Goal: Information Seeking & Learning: Learn about a topic

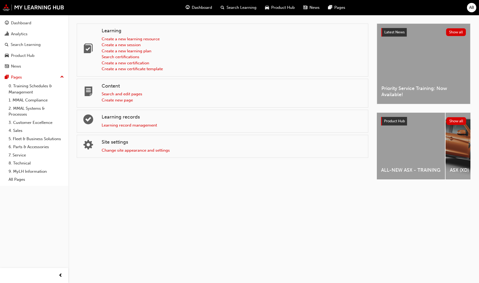
click at [238, 7] on span "Search Learning" at bounding box center [242, 8] width 30 height 6
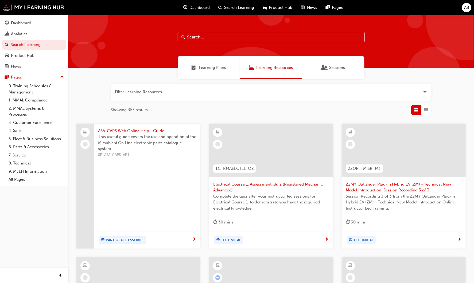
click at [216, 39] on input "text" at bounding box center [271, 37] width 187 height 10
type input "d"
type input "dealer interactions"
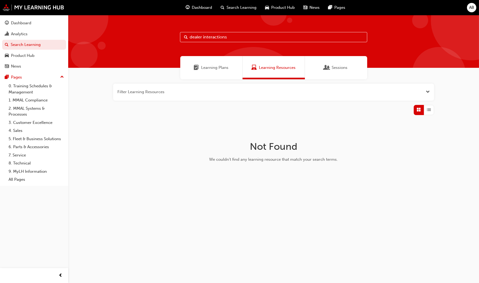
click at [424, 94] on button "button" at bounding box center [273, 92] width 321 height 17
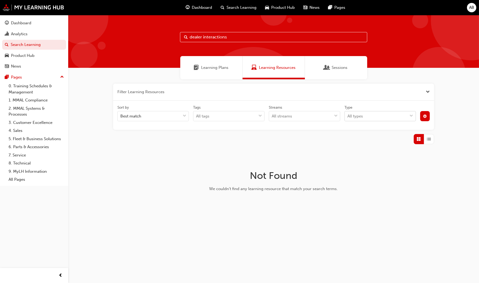
click at [398, 114] on div "All types" at bounding box center [376, 116] width 63 height 9
click at [348, 114] on input "Type All types" at bounding box center [347, 116] width 1 height 5
click at [429, 121] on div at bounding box center [425, 116] width 14 height 10
click at [429, 121] on button "button" at bounding box center [425, 116] width 10 height 10
click at [383, 158] on div "unlistedOption" at bounding box center [381, 156] width 6 height 6
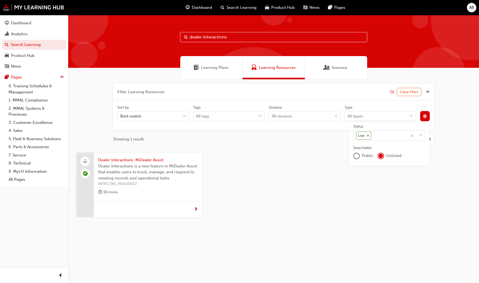
click at [390, 211] on div "Dealer Interactions: MiDealer Assist Dealer Interactions is a new feature in Mi…" at bounding box center [273, 189] width 403 height 73
click at [115, 171] on span "Dealer Interactions is a new feature in MiDealer Assist that enables users to t…" at bounding box center [148, 172] width 100 height 18
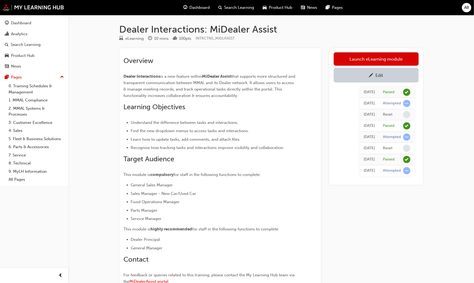
click at [364, 75] on div "Edit" at bounding box center [376, 75] width 77 height 7
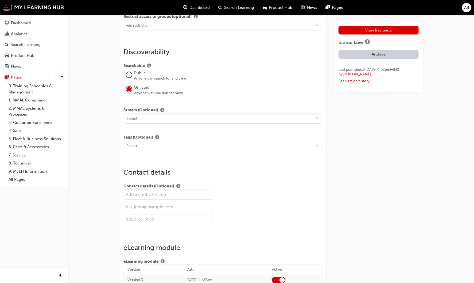
scroll to position [869, 0]
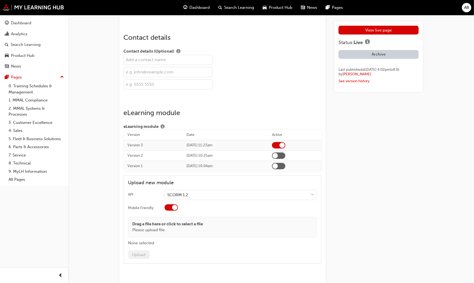
click at [164, 221] on p "Drag a file here or click to select a file" at bounding box center [168, 224] width 71 height 6
click at [142, 252] on button "Upload" at bounding box center [138, 255] width 21 height 9
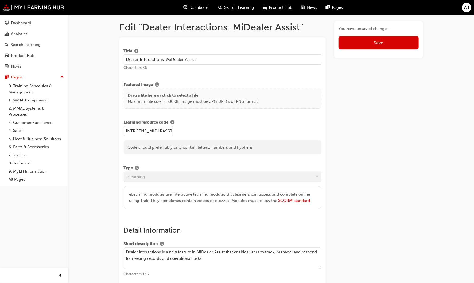
scroll to position [0, 0]
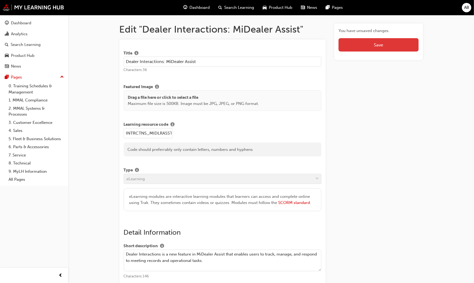
click at [406, 47] on button "Save" at bounding box center [379, 44] width 80 height 13
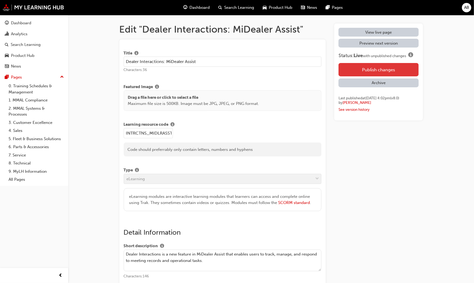
click at [379, 66] on button "Publish changes" at bounding box center [379, 69] width 80 height 13
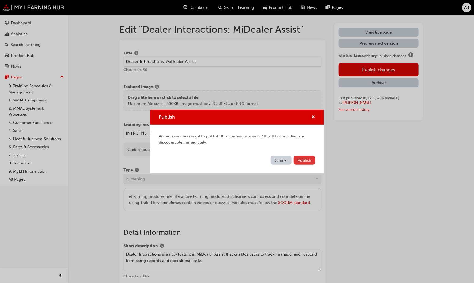
click at [301, 160] on span "Publish" at bounding box center [305, 160] width 14 height 5
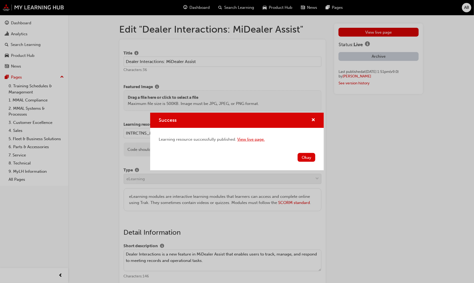
click at [243, 140] on link "View live page." at bounding box center [251, 139] width 28 height 5
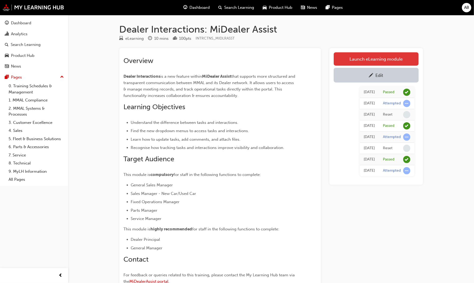
click at [390, 56] on link "Launch eLearning module" at bounding box center [376, 58] width 85 height 13
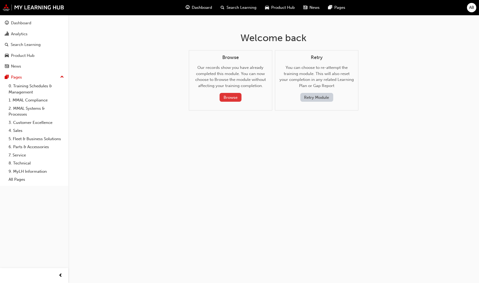
click at [228, 97] on button "Browse" at bounding box center [231, 97] width 22 height 9
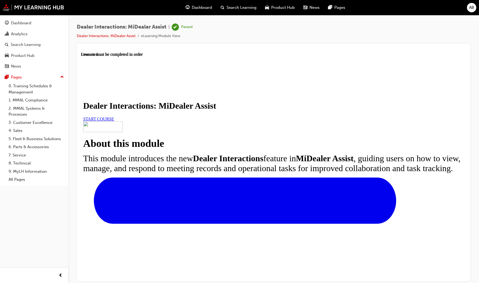
scroll to position [16, 0]
click at [114, 121] on link "START COURSE" at bounding box center [98, 119] width 31 height 5
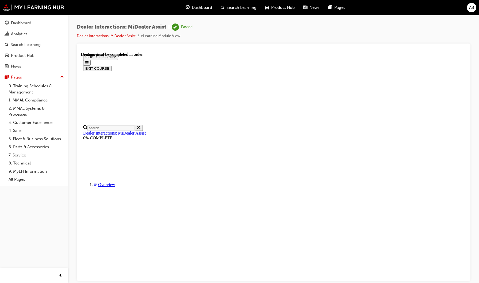
scroll to position [19, 0]
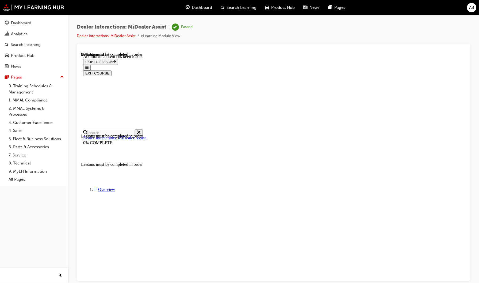
scroll to position [1644, 0]
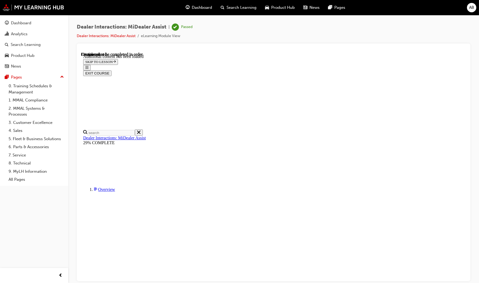
scroll to position [183, 0]
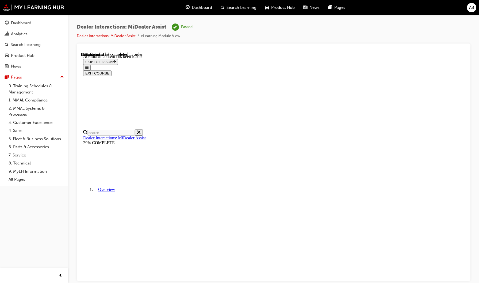
scroll to position [1189, 0]
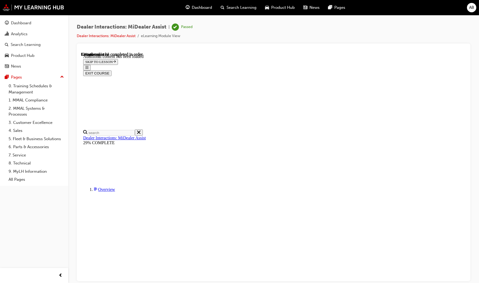
scroll to position [118, 0]
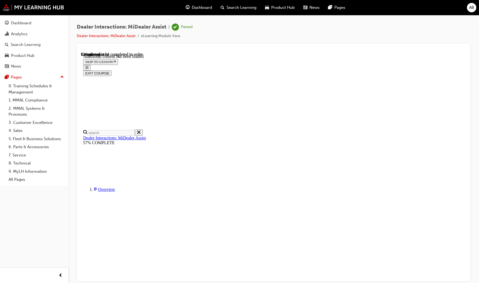
scroll to position [811, 0]
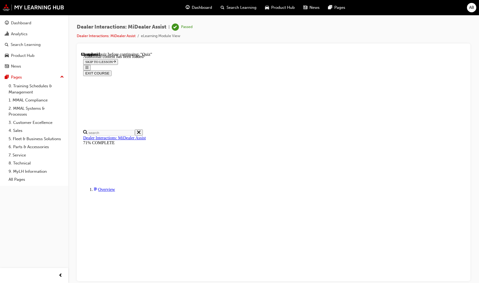
radio input "true"
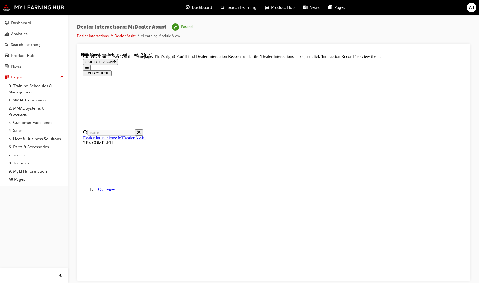
radio input "true"
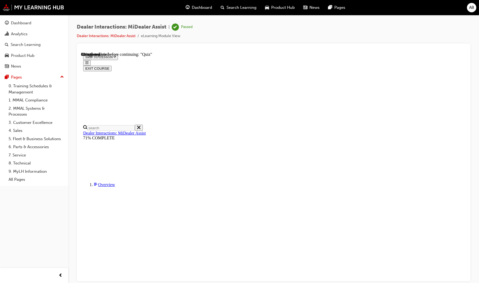
radio input "true"
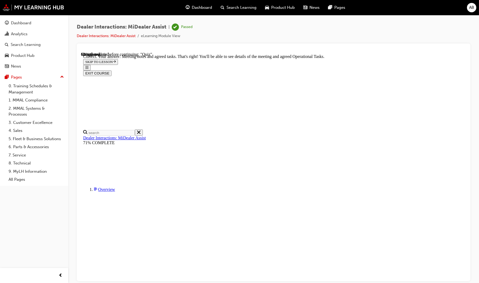
scroll to position [98, 0]
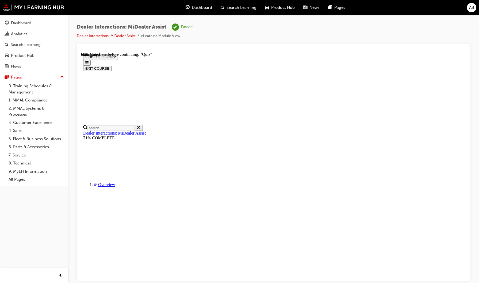
scroll to position [42, 0]
radio input "true"
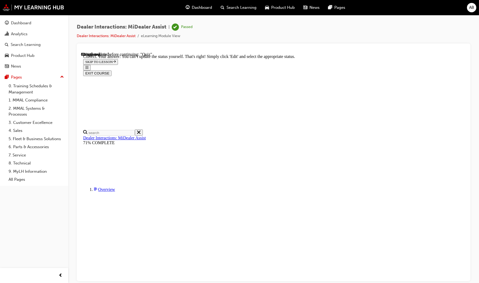
scroll to position [99, 0]
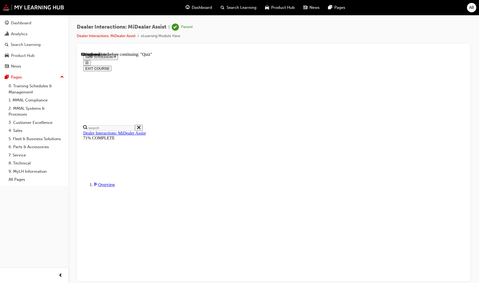
scroll to position [45, 0]
radio input "true"
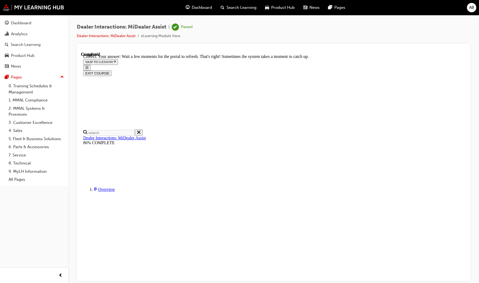
scroll to position [102, 0]
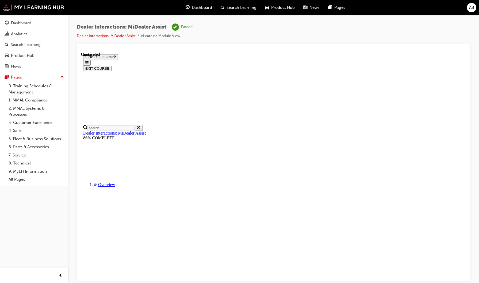
click at [111, 66] on button "EXIT COURSE" at bounding box center [97, 69] width 28 height 6
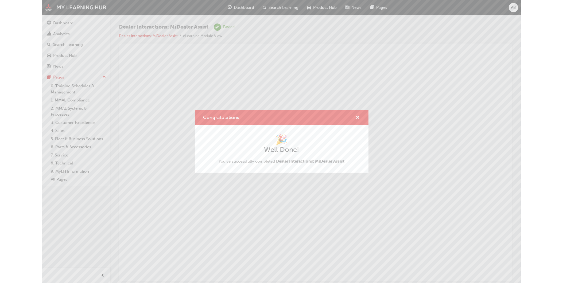
scroll to position [0, 0]
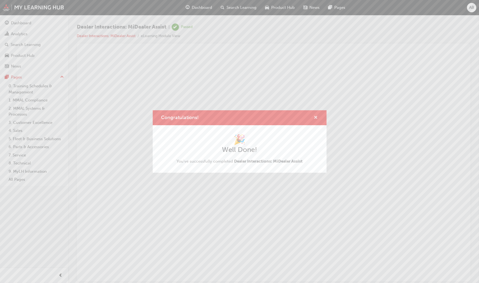
click at [318, 117] on button "Congratulations!" at bounding box center [316, 118] width 4 height 7
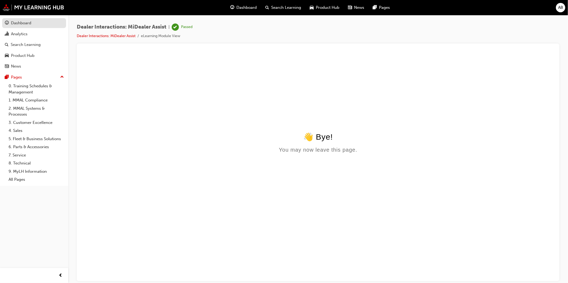
click at [32, 20] on div "Dashboard" at bounding box center [34, 23] width 59 height 7
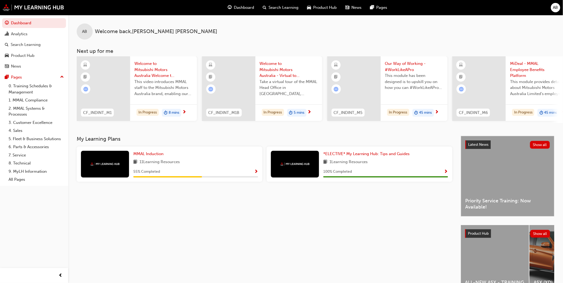
click at [281, 9] on span "Search Learning" at bounding box center [284, 8] width 30 height 6
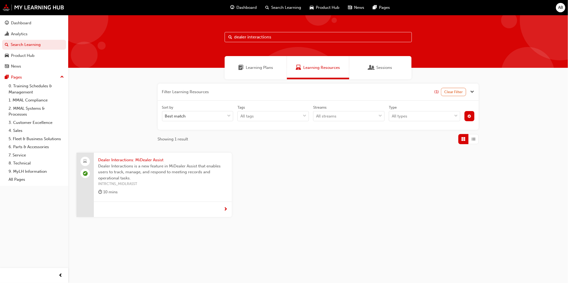
click at [146, 165] on span "Dealer Interactions is a new feature in MiDealer Assist that enables users to t…" at bounding box center [162, 172] width 129 height 18
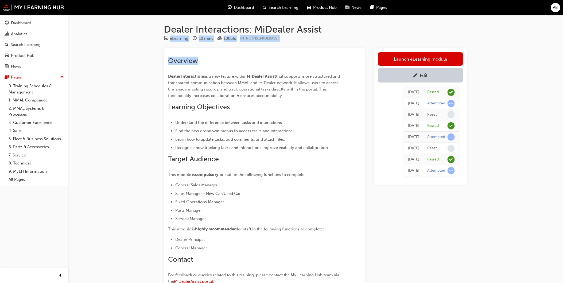
drag, startPoint x: 168, startPoint y: 38, endPoint x: 354, endPoint y: 49, distance: 186.4
click at [354, 49] on div "Dealer Interactions: MiDealer Assist eLearning 10 mins 100 pts INTRCTNS_MIDLRAS…" at bounding box center [315, 174] width 321 height 301
click at [296, 164] on h2 "Target Audience" at bounding box center [255, 159] width 174 height 9
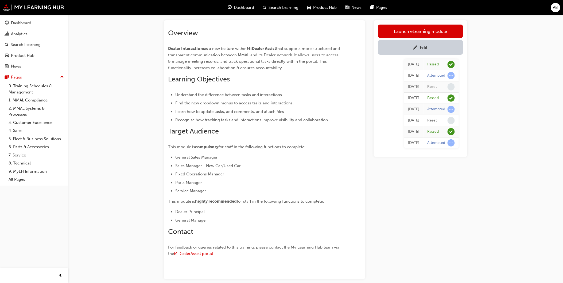
scroll to position [55, 0]
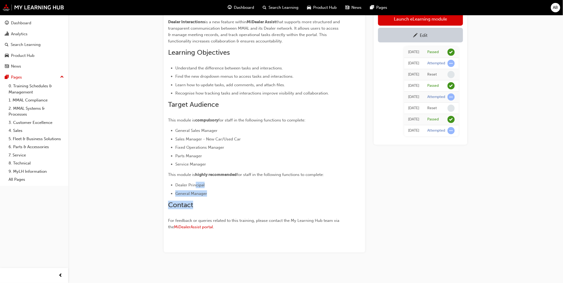
drag, startPoint x: 195, startPoint y: 183, endPoint x: 325, endPoint y: 204, distance: 131.6
click at [325, 204] on div "Overview Dealer Interactions is a new feature within MiDealer Assist that suppo…" at bounding box center [255, 117] width 174 height 230
drag, startPoint x: 325, startPoint y: 204, endPoint x: 450, endPoint y: 252, distance: 132.8
click at [450, 252] on div "Launch eLearning module Edit Fri 19 Sep 2025 Passed Fri 19 Sep 2025 Attempted F…" at bounding box center [421, 123] width 94 height 259
drag, startPoint x: 252, startPoint y: 217, endPoint x: 220, endPoint y: 214, distance: 32.0
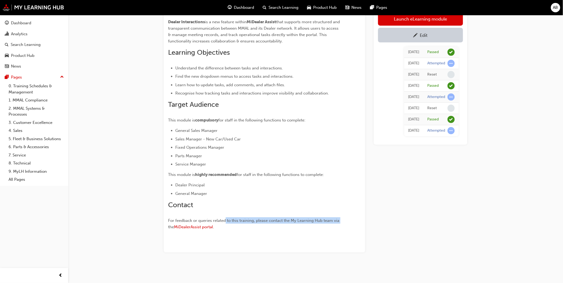
click at [220, 214] on div "Overview Dealer Interactions is a new feature within MiDealer Assist that suppo…" at bounding box center [264, 115] width 193 height 234
click at [479, 256] on div "Dealer Interactions: MiDealer Assist eLearning 10 mins 100 pts INTRCTNS_MIDLRAS…" at bounding box center [281, 114] width 563 height 338
click at [335, 114] on div "Overview Dealer Interactions is a new feature within MiDealer Assist that suppo…" at bounding box center [255, 117] width 174 height 230
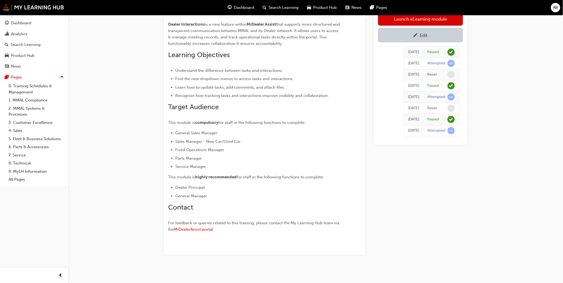
scroll to position [55, 0]
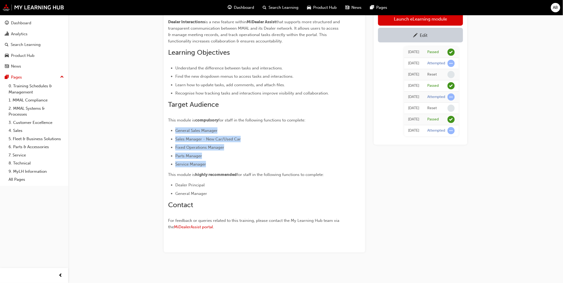
drag, startPoint x: 214, startPoint y: 162, endPoint x: 172, endPoint y: 125, distance: 56.0
click at [172, 125] on div "Overview Dealer Interactions is a new feature within MiDealer Assist that suppo…" at bounding box center [255, 117] width 174 height 230
click at [233, 125] on div "Overview Dealer Interactions is a new feature within MiDealer Assist that suppo…" at bounding box center [255, 117] width 174 height 230
drag, startPoint x: 228, startPoint y: 129, endPoint x: 170, endPoint y: 132, distance: 58.4
click at [170, 132] on ul "General Sales Manager Sales Manager - New Car/Used Car Fixed Operations Manager…" at bounding box center [255, 148] width 174 height 40
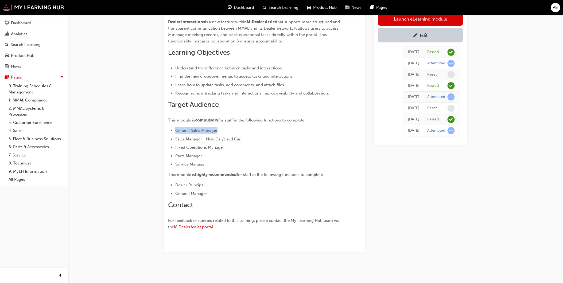
copy span "General Sales Manager"
click at [200, 153] on li "Parts Manager" at bounding box center [258, 156] width 167 height 6
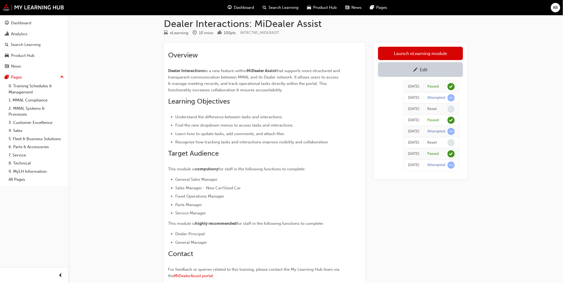
scroll to position [0, 0]
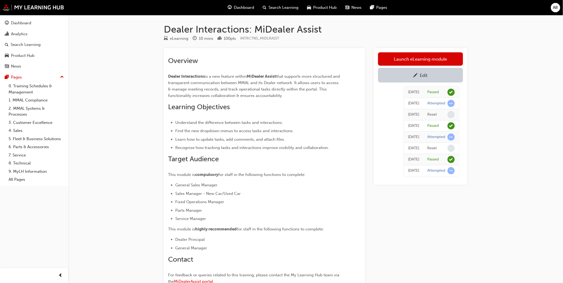
click at [408, 78] on div "Edit" at bounding box center [420, 75] width 77 height 7
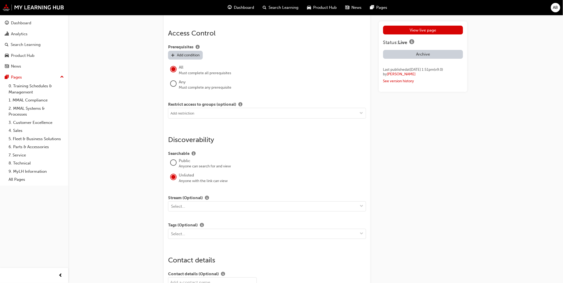
scroll to position [654, 0]
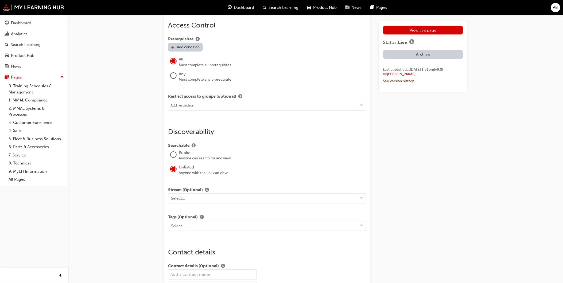
click at [174, 158] on div at bounding box center [173, 154] width 5 height 5
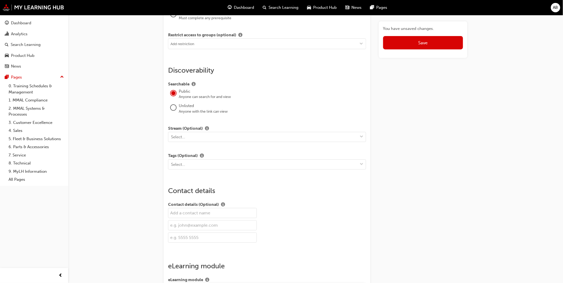
scroll to position [710, 0]
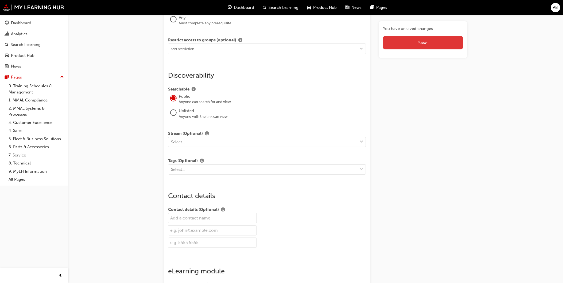
click at [440, 45] on button "Save" at bounding box center [423, 42] width 80 height 13
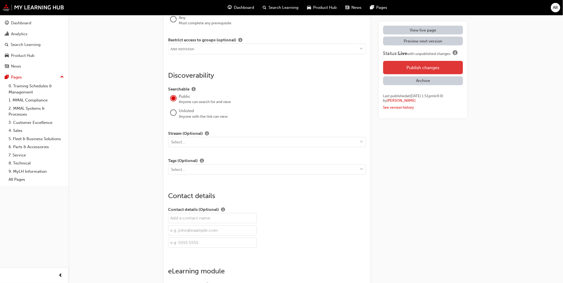
click at [424, 71] on button "Publish changes" at bounding box center [423, 67] width 80 height 13
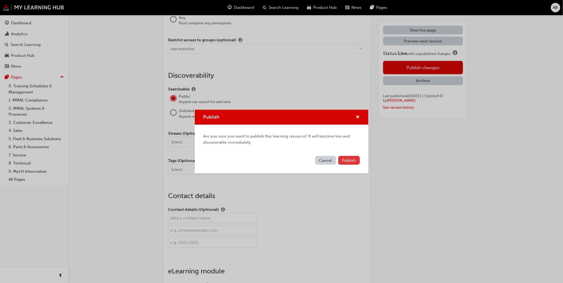
click at [357, 159] on button "Publish" at bounding box center [350, 160] width 22 height 9
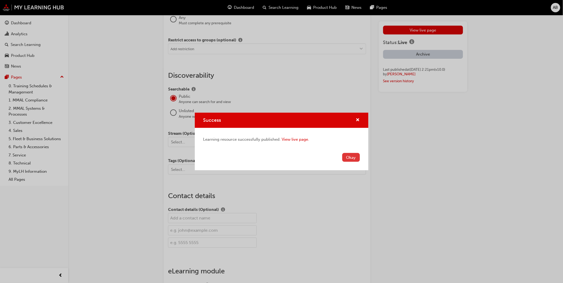
click at [359, 157] on button "Okay" at bounding box center [352, 157] width 18 height 9
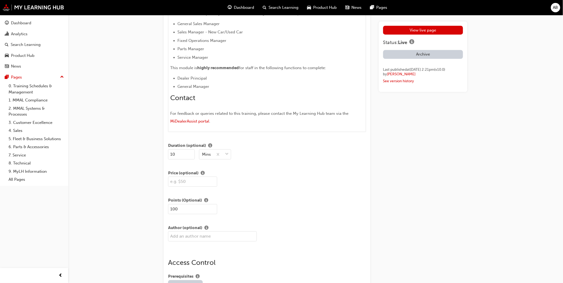
scroll to position [445, 0]
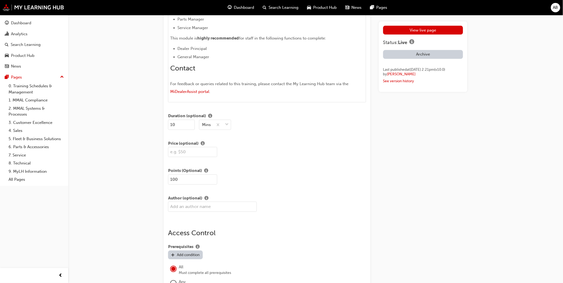
drag, startPoint x: 155, startPoint y: 183, endPoint x: 205, endPoint y: 179, distance: 51.0
click at [153, 182] on div "Edit "Dealer Interactions: MiDealer Assist" Title Dealer Interactions: MiDealer…" at bounding box center [281, 152] width 563 height 1195
click at [420, 179] on div "View live page Status: Live Archive Last published at Tue 30 Sep 2025 2:21pm (v…" at bounding box center [423, 148] width 89 height 1141
click at [447, 31] on link "View live page" at bounding box center [423, 30] width 80 height 9
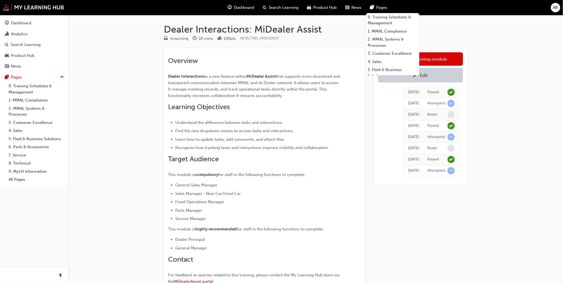
click at [479, 113] on div "Dealer Interactions: MiDealer Assist eLearning 10 mins 100 pts INTRCTNS_MIDLRAS…" at bounding box center [281, 169] width 563 height 338
click at [479, 114] on div "Dealer Interactions: MiDealer Assist eLearning 10 mins 100 pts INTRCTNS_MIDLRAS…" at bounding box center [281, 169] width 563 height 338
click at [479, 53] on div "Dealer Interactions: MiDealer Assist eLearning 10 mins 100 pts INTRCTNS_MIDLRAS…" at bounding box center [281, 169] width 563 height 338
drag, startPoint x: 284, startPoint y: 159, endPoint x: 281, endPoint y: 162, distance: 4.0
click at [287, 159] on h2 "Target Audience" at bounding box center [255, 159] width 174 height 9
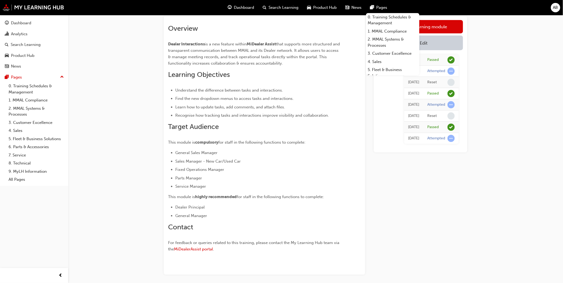
scroll to position [55, 0]
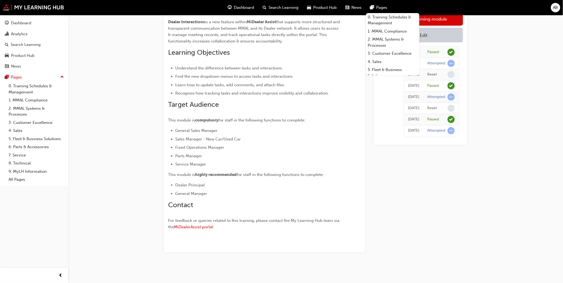
click at [432, 207] on div "Launch eLearning module Edit Fri 19 Sep 2025 Passed Fri 19 Sep 2025 Attempted F…" at bounding box center [421, 123] width 94 height 259
click at [32, 114] on link "2. MMAL Systems & Processes" at bounding box center [36, 112] width 60 height 14
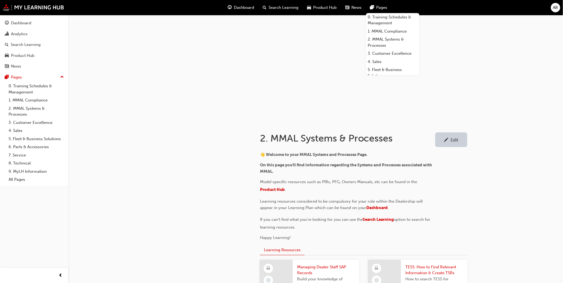
click at [455, 138] on div "Edit" at bounding box center [455, 139] width 8 height 5
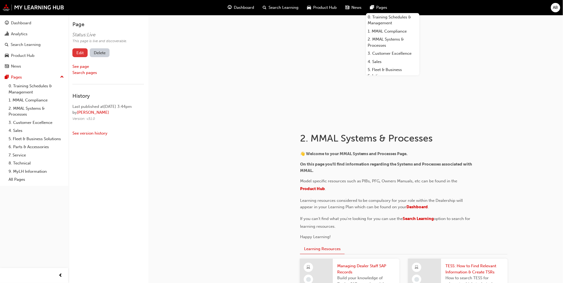
click at [82, 55] on link "Edit" at bounding box center [79, 52] width 15 height 9
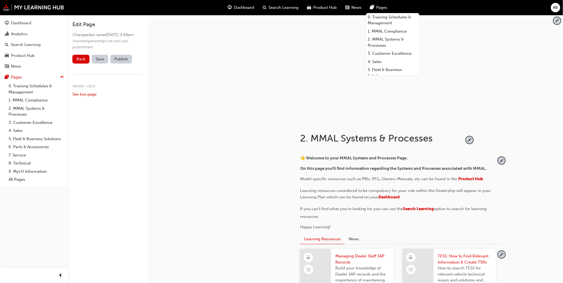
scroll to position [89, 0]
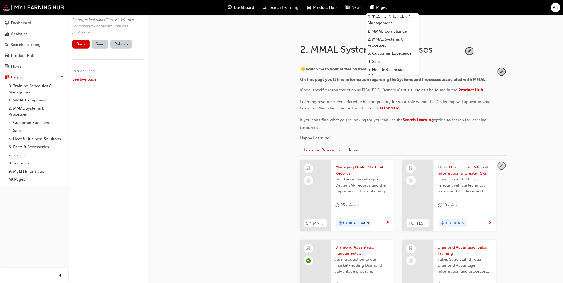
click at [479, 164] on span "pencil-icon" at bounding box center [501, 165] width 7 height 7
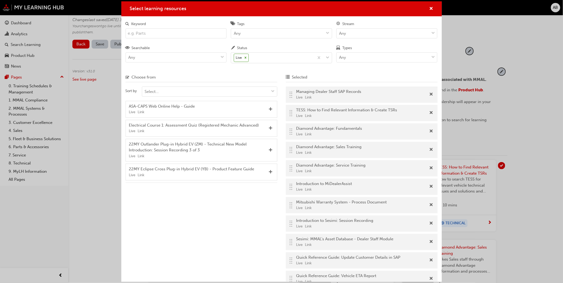
click at [166, 37] on input "Keyword" at bounding box center [176, 33] width 101 height 10
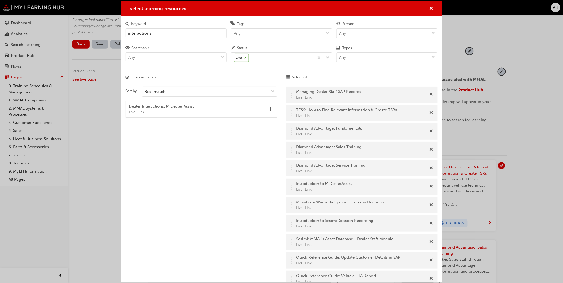
type input "interactions"
click at [202, 111] on div "Live Link" at bounding box center [198, 112] width 138 height 6
click at [271, 109] on span "Add" at bounding box center [271, 109] width 4 height 5
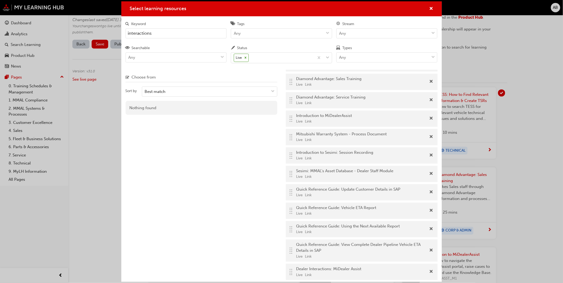
scroll to position [267, 0]
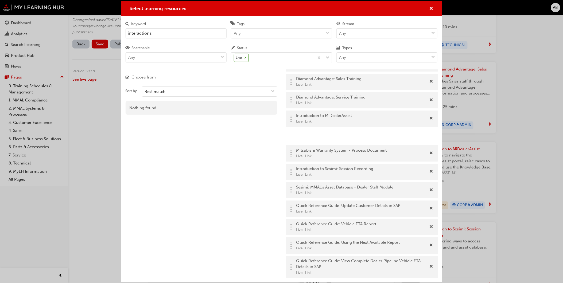
drag, startPoint x: 293, startPoint y: 273, endPoint x: 296, endPoint y: 134, distance: 139.1
click at [296, 134] on div ".. .. .. .. Managing Dealer Staff SAP Records Live Link .. .. .. .. TESS: How t…" at bounding box center [362, 149] width 152 height 262
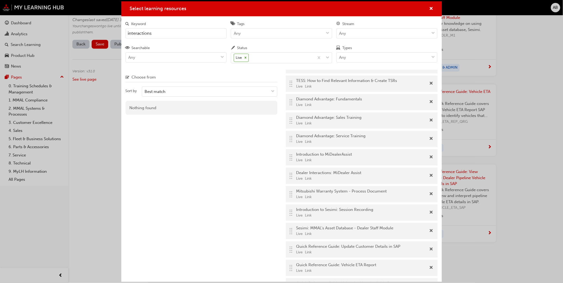
scroll to position [0, 0]
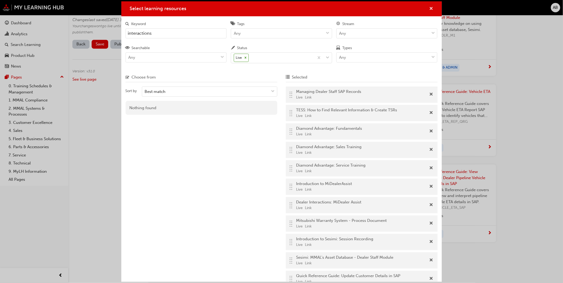
click at [433, 9] on span "cross-icon" at bounding box center [432, 9] width 4 height 5
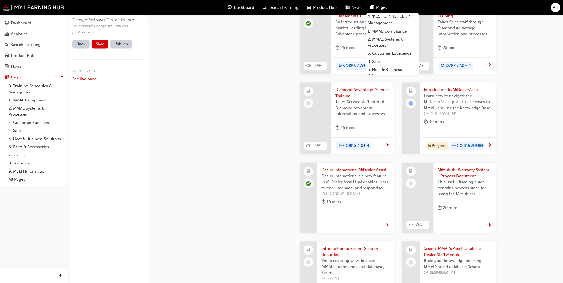
scroll to position [356, 0]
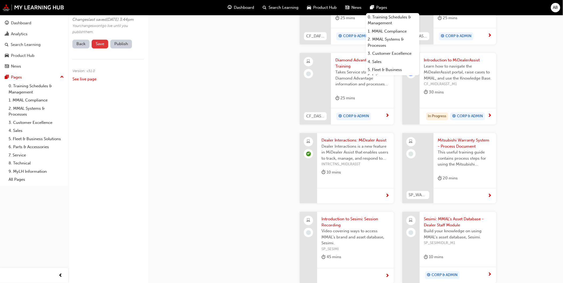
click at [98, 47] on span "Save" at bounding box center [100, 44] width 9 height 5
click at [124, 49] on button "Publish" at bounding box center [121, 44] width 22 height 9
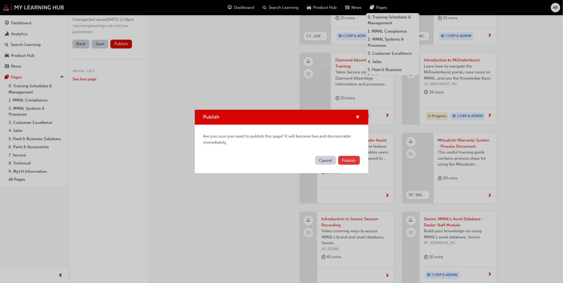
click at [352, 158] on span "Publish" at bounding box center [350, 160] width 14 height 5
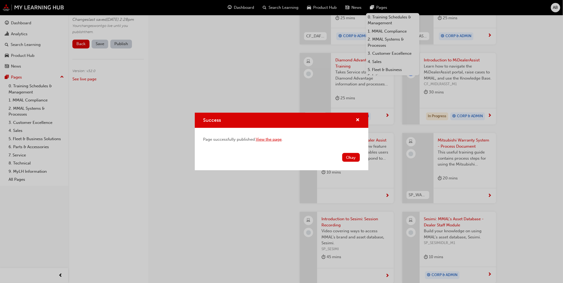
click at [278, 141] on link "View the page" at bounding box center [269, 139] width 26 height 5
click at [359, 118] on span "cross-icon" at bounding box center [358, 120] width 4 height 5
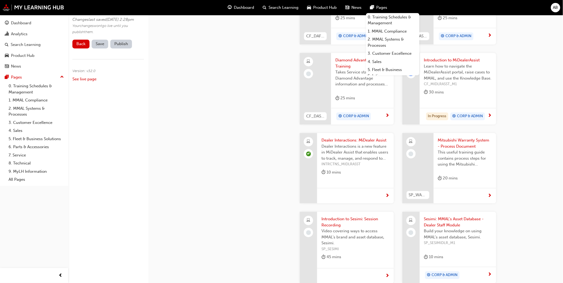
click at [479, 84] on div at bounding box center [501, 176] width 7 height 562
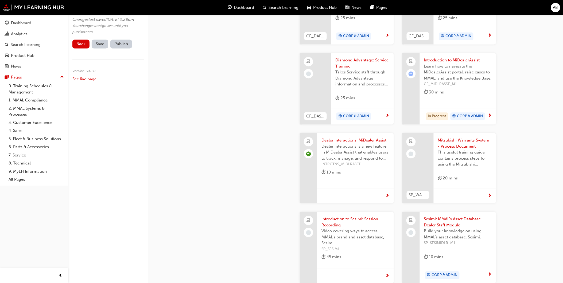
click at [231, 150] on div at bounding box center [243, 120] width 96 height 711
click at [468, 71] on span "Learn how to navigate the MiDealerAssist portal, raise cases to MMAL, and use t…" at bounding box center [458, 73] width 68 height 18
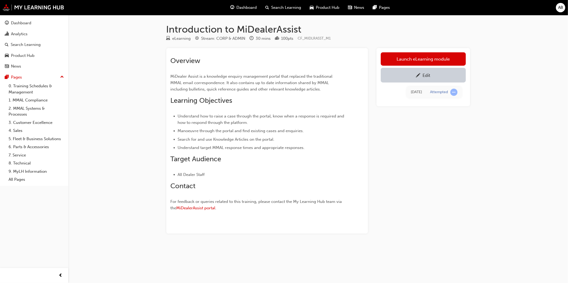
click at [439, 78] on div "Edit" at bounding box center [423, 75] width 77 height 7
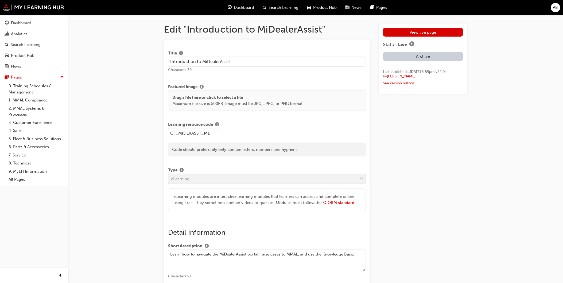
click at [215, 107] on p "Maximum file size is 500KB. Image must be JPG, JPEG, or PNG format." at bounding box center [237, 104] width 131 height 6
click at [208, 100] on p "Drag a file here or click to select a file" at bounding box center [237, 98] width 131 height 6
click at [236, 100] on p "Drag a file here or click to select a file" at bounding box center [237, 98] width 131 height 6
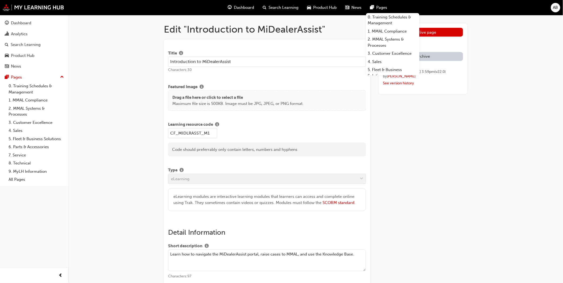
click at [258, 107] on p "Maximum file size is 500KB. Image must be JPG, JPEG, or PNG format." at bounding box center [237, 104] width 131 height 6
click at [275, 96] on p "Drag a file here or click to select a file" at bounding box center [237, 98] width 131 height 6
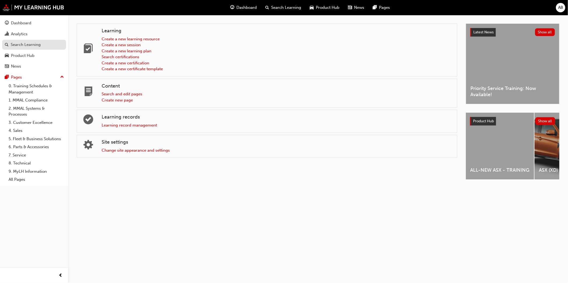
click at [31, 44] on div "Search Learning" at bounding box center [26, 45] width 30 height 6
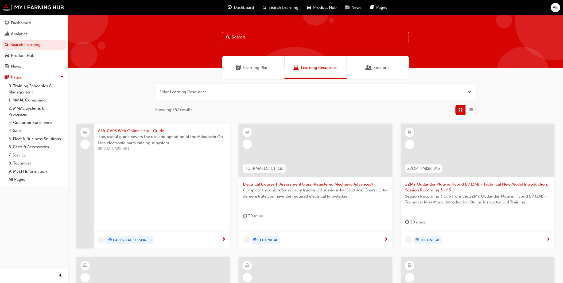
click at [243, 61] on div "Learning Plans" at bounding box center [253, 67] width 62 height 23
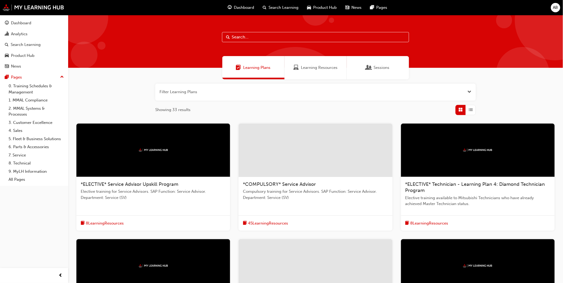
click at [201, 85] on button "button" at bounding box center [315, 92] width 321 height 17
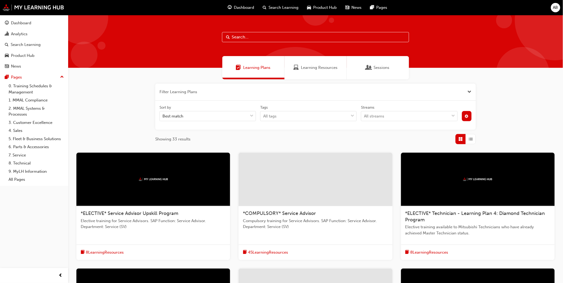
click at [191, 100] on div "Filter Learning Plans Sort by Best match Tags All tags Streams All streams" at bounding box center [315, 107] width 321 height 47
drag, startPoint x: 191, startPoint y: 100, endPoint x: 258, endPoint y: 38, distance: 91.8
click at [258, 38] on input "text" at bounding box center [315, 37] width 187 height 10
paste input "General Sales Manager"
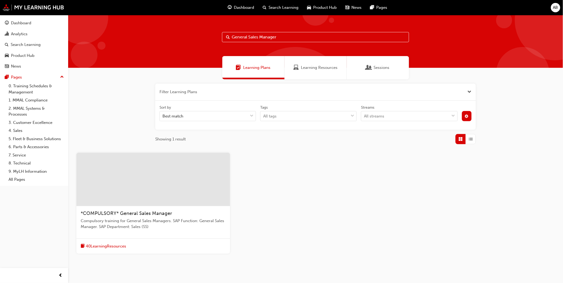
drag, startPoint x: 260, startPoint y: 36, endPoint x: 210, endPoint y: 39, distance: 50.4
click at [210, 39] on div "General Sales Manager" at bounding box center [315, 41] width 495 height 53
type input "Manager"
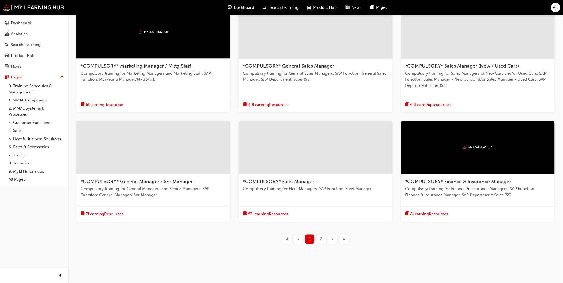
scroll to position [148, 0]
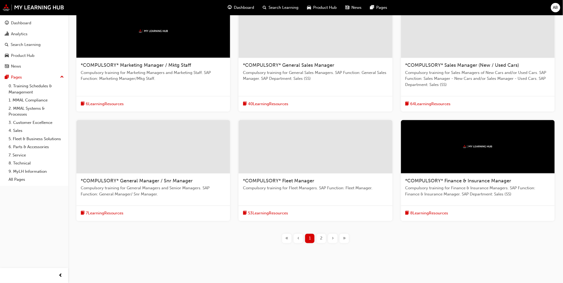
click at [323, 236] on div "2" at bounding box center [321, 238] width 9 height 9
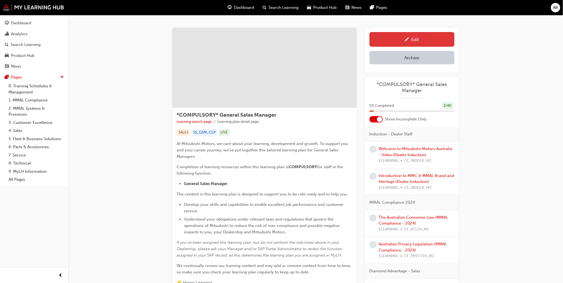
click at [420, 36] on div "Edit" at bounding box center [412, 39] width 77 height 7
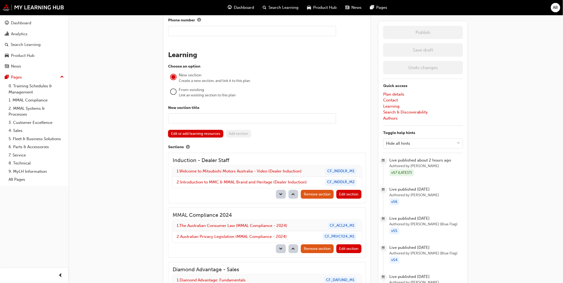
scroll to position [475, 0]
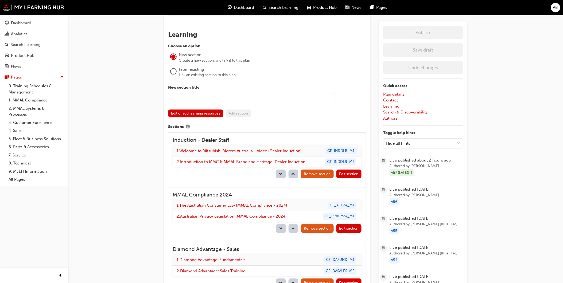
click at [218, 94] on input "text" at bounding box center [252, 98] width 168 height 10
click at [173, 94] on input "text" at bounding box center [252, 98] width 168 height 10
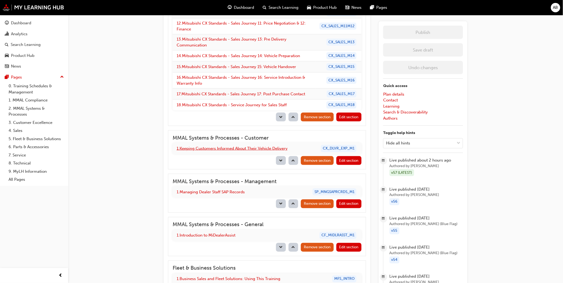
scroll to position [900, 0]
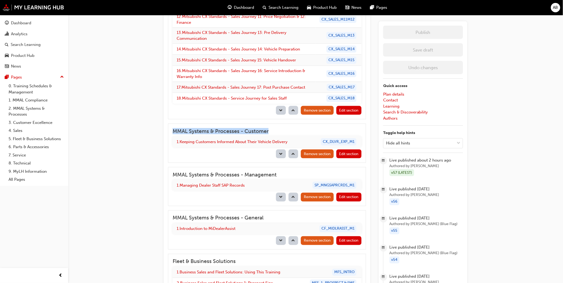
drag, startPoint x: 287, startPoint y: 128, endPoint x: 165, endPoint y: 125, distance: 122.8
drag, startPoint x: 173, startPoint y: 169, endPoint x: 296, endPoint y: 164, distance: 123.4
click at [296, 167] on div "MMAL Systems & Processes - Management 1 . Managing Dealer Staff SAP Records SP_…" at bounding box center [267, 186] width 198 height 39
drag, startPoint x: 266, startPoint y: 213, endPoint x: 147, endPoint y: 213, distance: 119.5
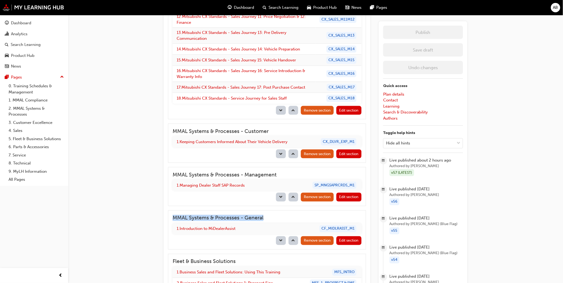
copy h3 "MMAL Systems & Processes - General"
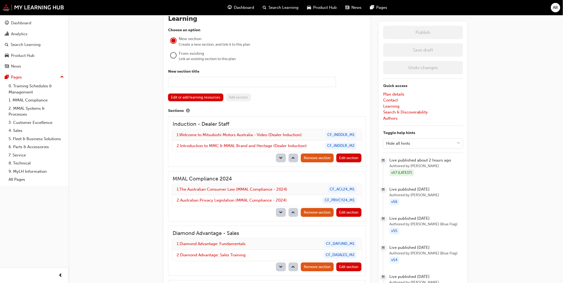
scroll to position [425, 0]
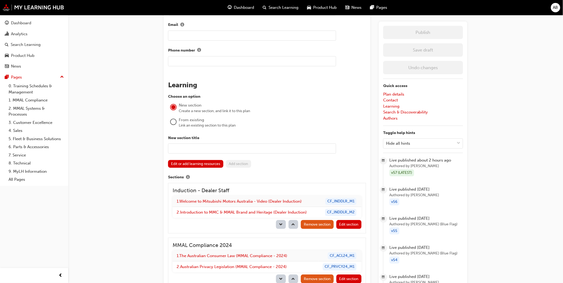
click at [192, 148] on input "text" at bounding box center [252, 149] width 168 height 10
paste input "MMAL Systems & Processes - General"
click at [250, 145] on input "MMAL Systems & Processes - General" at bounding box center [252, 149] width 168 height 10
click at [234, 145] on input "MMAL Systems & Processes - General" at bounding box center [252, 149] width 168 height 10
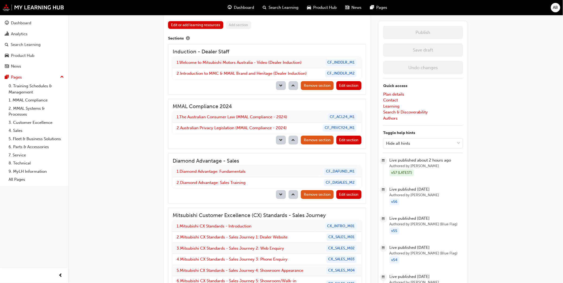
scroll to position [573, 0]
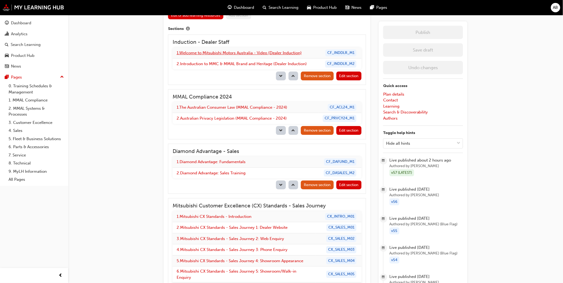
type input "MMAL Systems & Processes - Dealer Interactions"
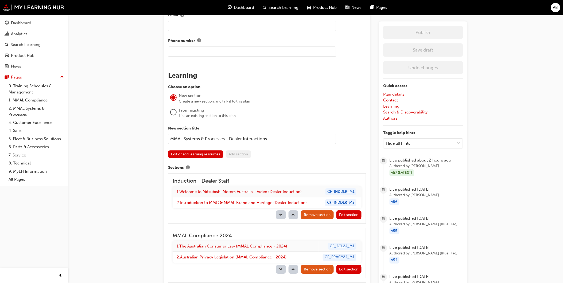
scroll to position [425, 0]
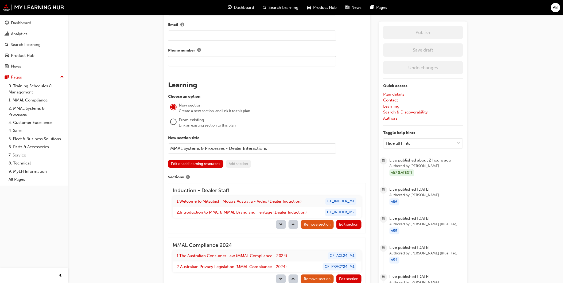
click at [318, 117] on label "From existing Link an existing section to this plan" at bounding box center [267, 123] width 198 height 13
click at [282, 150] on input "MMAL Systems & Processes - Dealer Interactions" at bounding box center [252, 149] width 168 height 10
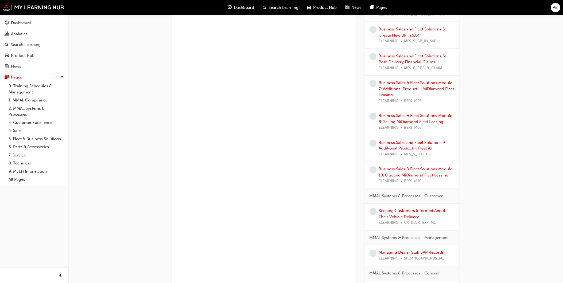
scroll to position [1010, 0]
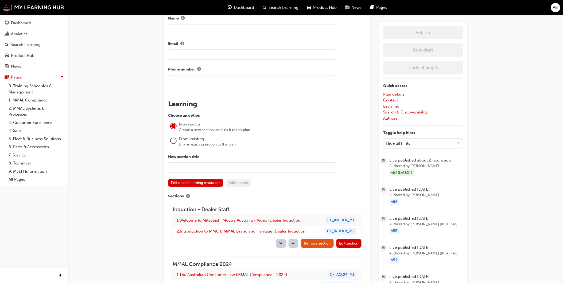
scroll to position [416, 0]
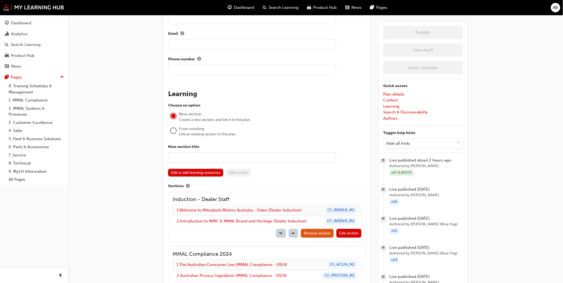
click at [205, 152] on input "text" at bounding box center [252, 157] width 168 height 10
paste input "MMAL Systems & Processes - General"
type input "MMAL Systems & Processes - Dealer Interactions"
click at [301, 126] on div "From existing" at bounding box center [272, 129] width 187 height 6
click at [193, 169] on button "Edit or add learning resources" at bounding box center [195, 173] width 55 height 8
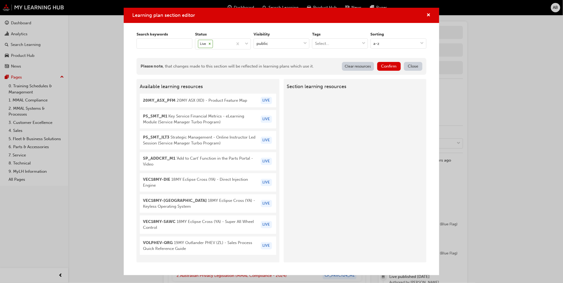
click at [158, 43] on input "keyword" at bounding box center [165, 44] width 56 height 10
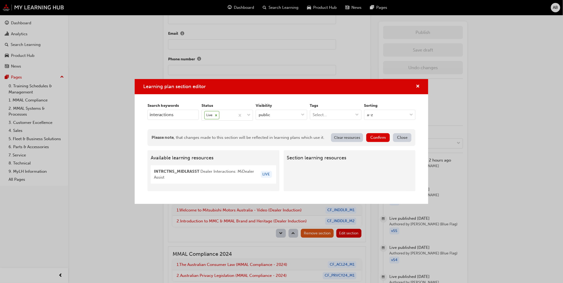
click at [215, 179] on span "INTRCTNS_MIDLRASST Dealer Interactions: MiDealer Assist" at bounding box center [206, 175] width 104 height 12
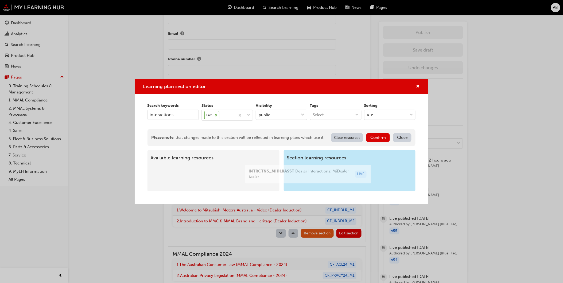
drag, startPoint x: 231, startPoint y: 171, endPoint x: 351, endPoint y: 168, distance: 120.1
click at [354, 168] on div "Available learning resources INTRCTNS_MIDLRASST Dealer Interactions: MiDealer A…" at bounding box center [282, 171] width 268 height 41
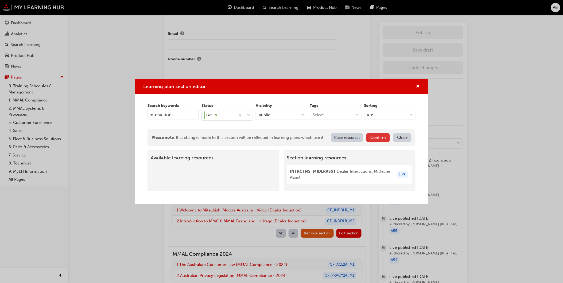
type input "interactions"
click at [376, 136] on button "Confirm" at bounding box center [379, 137] width 24 height 9
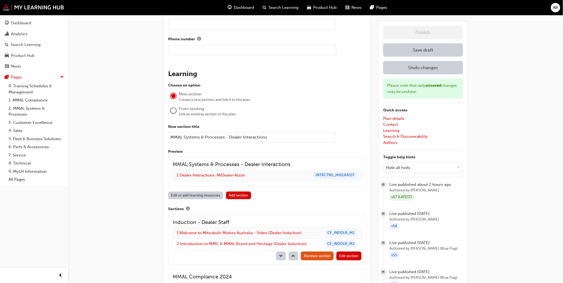
scroll to position [445, 0]
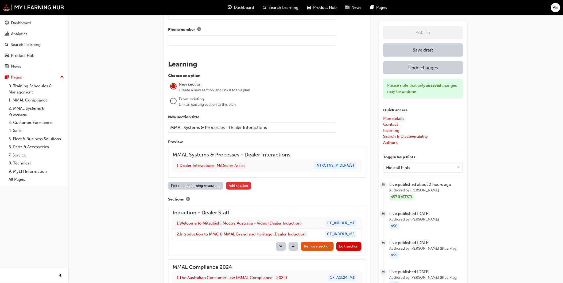
click at [239, 182] on button "Add section" at bounding box center [238, 186] width 25 height 8
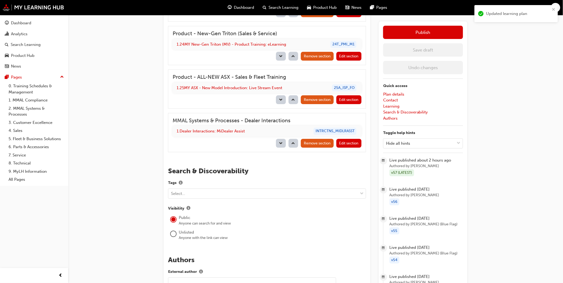
scroll to position [1270, 0]
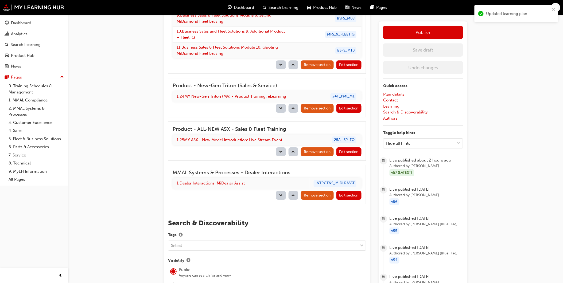
click at [282, 194] on span "down-icon" at bounding box center [281, 196] width 4 height 5
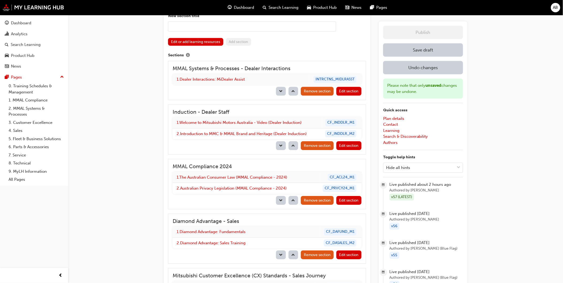
scroll to position [504, 0]
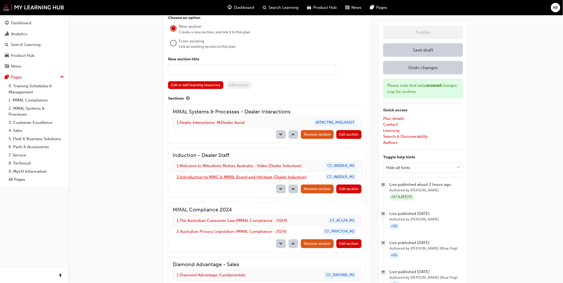
click at [280, 133] on span "down-icon" at bounding box center [281, 135] width 4 height 5
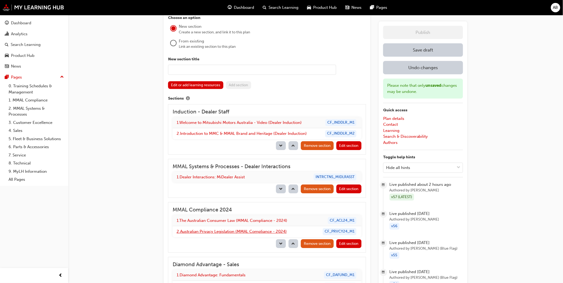
drag, startPoint x: 282, startPoint y: 186, endPoint x: 283, endPoint y: 184, distance: 2.8
click at [282, 187] on span "down-icon" at bounding box center [281, 189] width 4 height 5
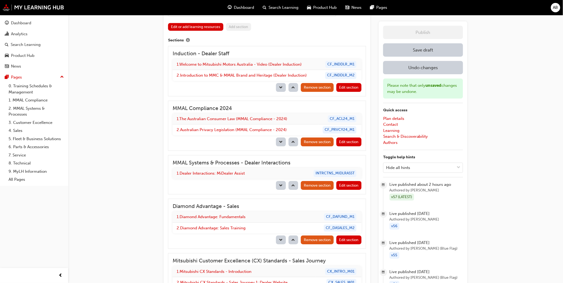
scroll to position [563, 0]
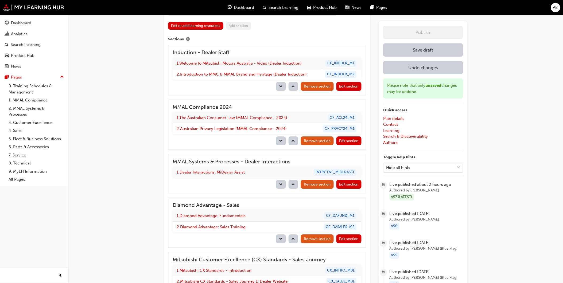
click at [279, 183] on span "down-icon" at bounding box center [281, 185] width 4 height 5
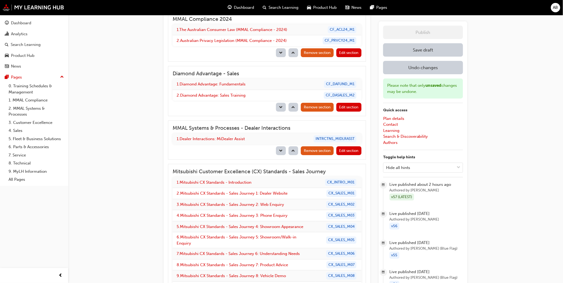
scroll to position [652, 0]
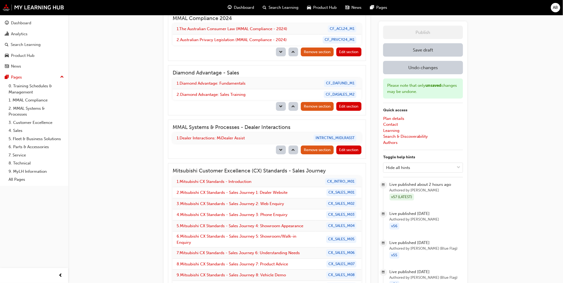
click at [280, 148] on span "down-icon" at bounding box center [281, 150] width 4 height 5
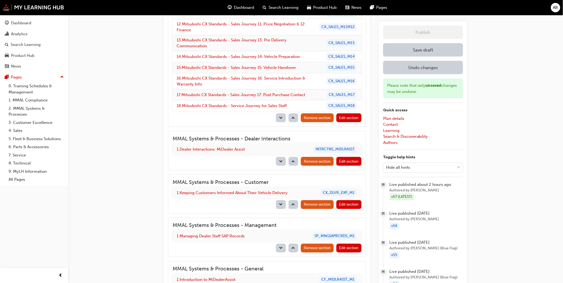
scroll to position [919, 0]
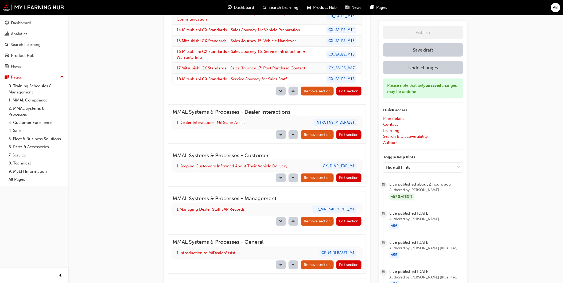
click at [279, 133] on span "down-icon" at bounding box center [281, 135] width 4 height 5
click at [281, 176] on span "down-icon" at bounding box center [281, 178] width 4 height 5
click at [281, 220] on span "down-icon" at bounding box center [281, 222] width 4 height 5
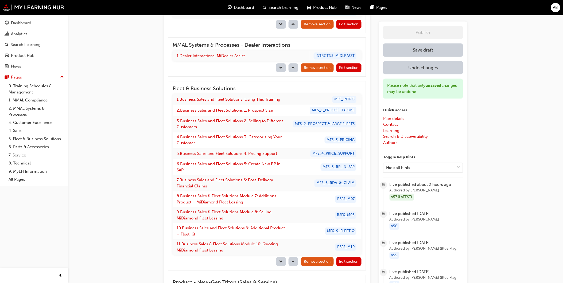
scroll to position [1127, 0]
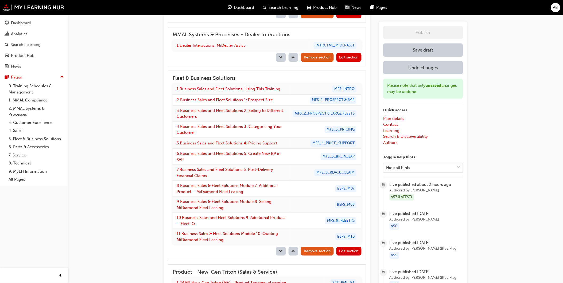
click at [423, 49] on button "Save draft" at bounding box center [423, 49] width 80 height 13
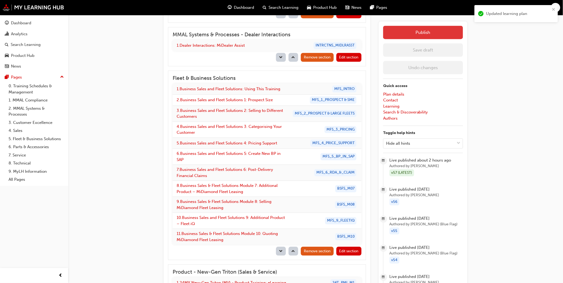
click at [440, 38] on button "Publish" at bounding box center [423, 32] width 80 height 13
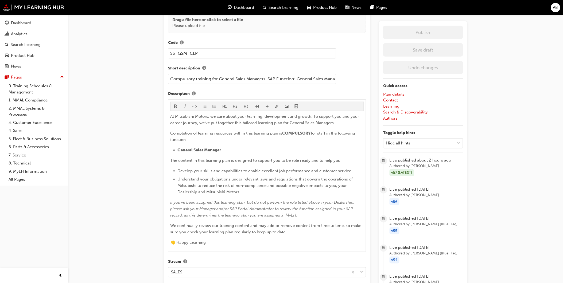
scroll to position [0, 0]
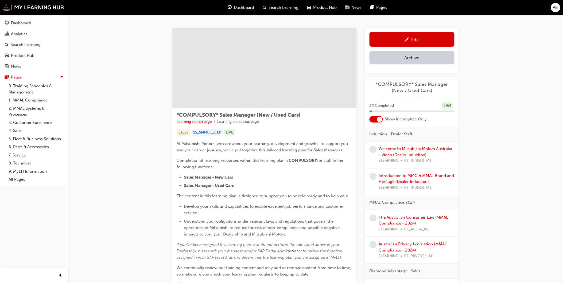
click at [415, 39] on div "Edit" at bounding box center [416, 39] width 8 height 5
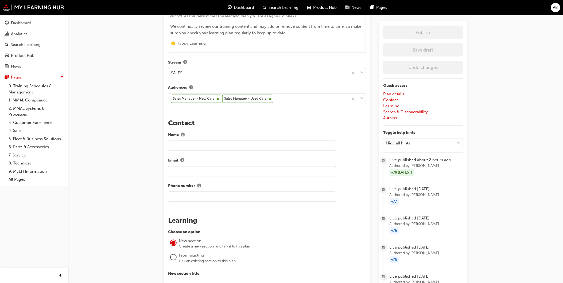
scroll to position [416, 0]
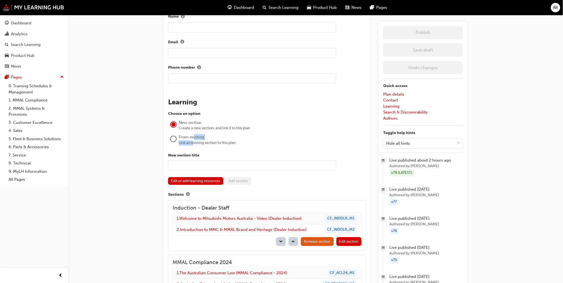
click at [194, 137] on div "From existing Link an existing section to this plan" at bounding box center [272, 139] width 187 height 11
drag, startPoint x: 194, startPoint y: 137, endPoint x: 180, endPoint y: 136, distance: 13.9
click at [180, 136] on div "From existing" at bounding box center [272, 137] width 187 height 6
click at [176, 137] on div at bounding box center [173, 139] width 6 height 6
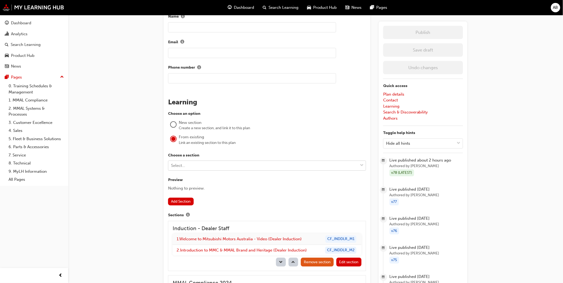
click at [193, 161] on div "Select..." at bounding box center [263, 165] width 190 height 9
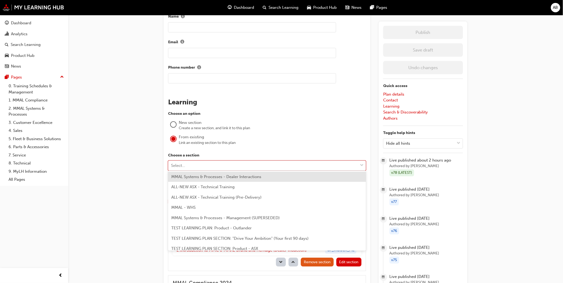
click at [236, 177] on span "MMAL Systems & Processes - Dealer Interactions" at bounding box center [216, 177] width 90 height 5
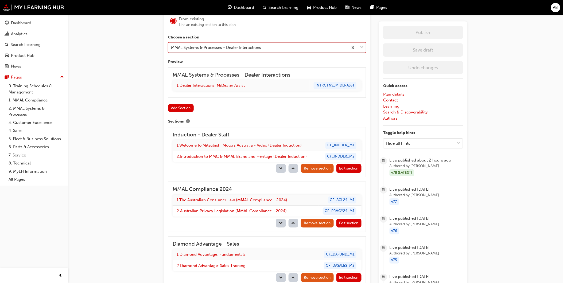
scroll to position [535, 0]
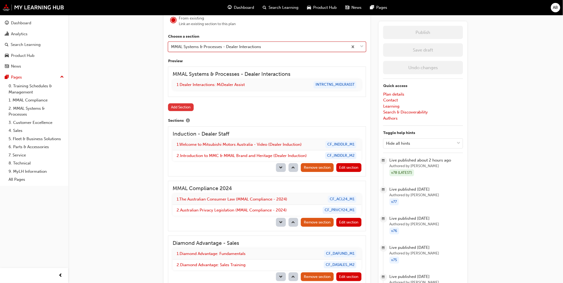
click at [181, 105] on button "Add Section" at bounding box center [181, 107] width 26 height 8
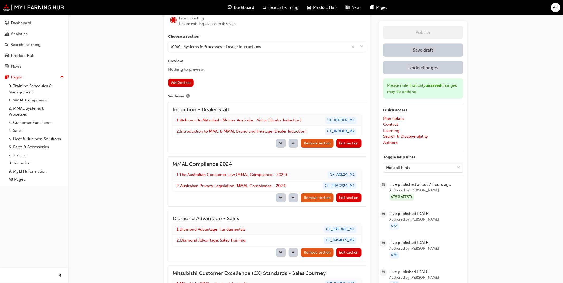
click at [280, 142] on span "down-icon" at bounding box center [281, 144] width 4 height 5
drag, startPoint x: 281, startPoint y: 197, endPoint x: 289, endPoint y: 206, distance: 11.7
click at [281, 197] on button "button" at bounding box center [281, 198] width 10 height 9
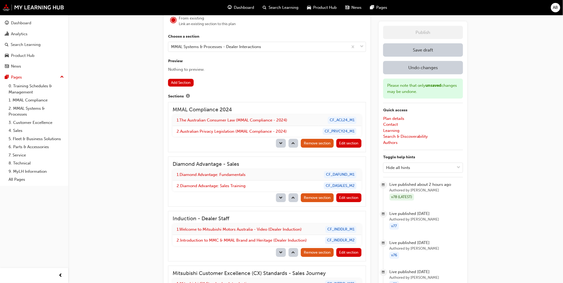
click at [294, 196] on span "up-icon" at bounding box center [294, 198] width 4 height 5
click at [300, 71] on div "Choose a section MMAL Systems & Processes - Dealer Interactions Preview Nothing…" at bounding box center [267, 60] width 198 height 53
click at [298, 250] on button "button" at bounding box center [294, 252] width 10 height 9
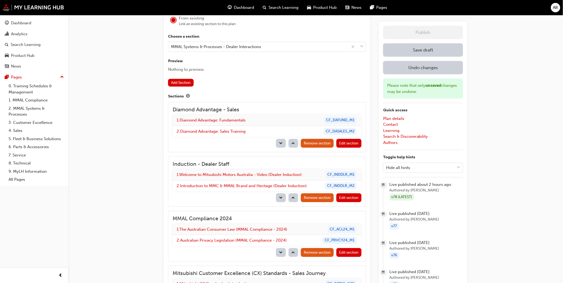
click at [295, 198] on button "button" at bounding box center [294, 198] width 10 height 9
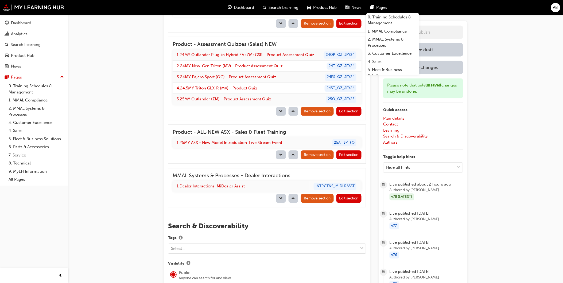
scroll to position [1812, 0]
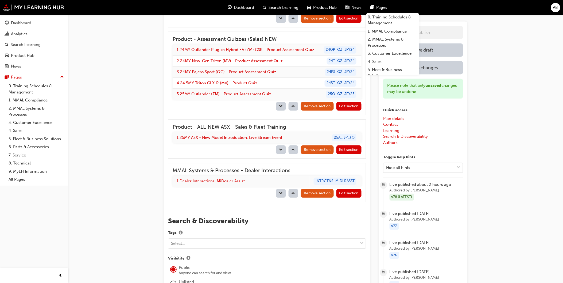
click at [293, 192] on span "up-icon" at bounding box center [294, 194] width 4 height 5
drag, startPoint x: 295, startPoint y: 137, endPoint x: 302, endPoint y: 146, distance: 10.7
click at [295, 145] on button "button" at bounding box center [294, 149] width 10 height 9
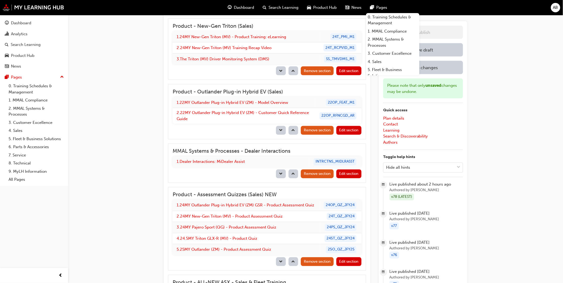
scroll to position [1693, 0]
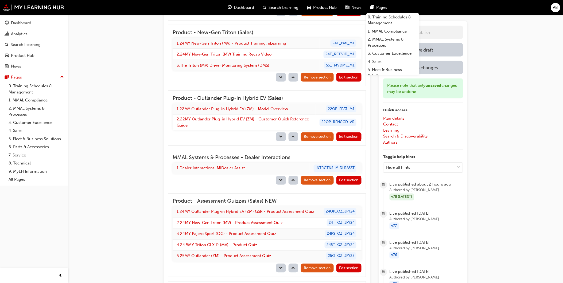
click at [295, 179] on span "up-icon" at bounding box center [294, 181] width 4 height 5
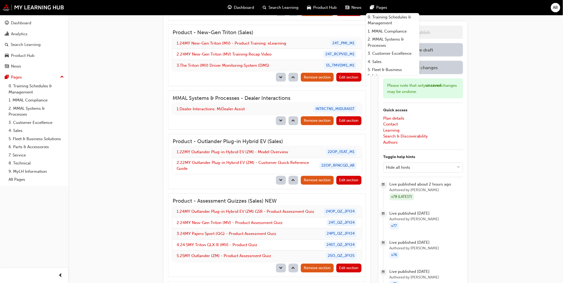
scroll to position [1634, 0]
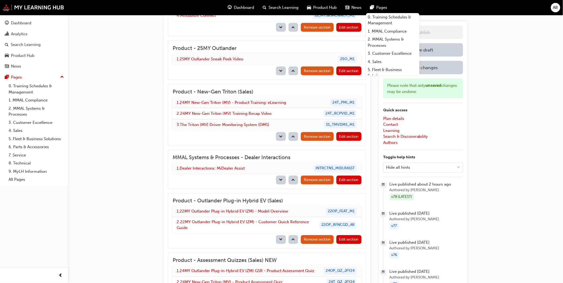
click at [294, 176] on button "button" at bounding box center [294, 180] width 10 height 9
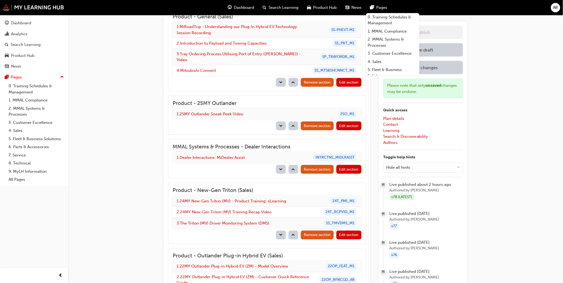
scroll to position [1574, 0]
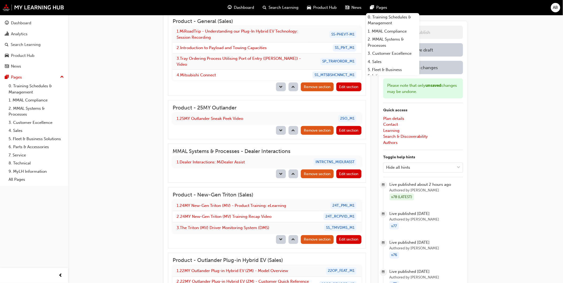
click at [295, 170] on button "button" at bounding box center [294, 174] width 10 height 9
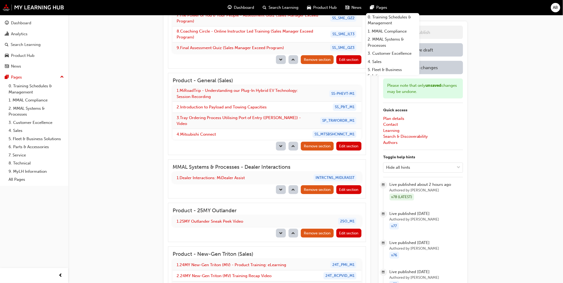
drag, startPoint x: 295, startPoint y: 178, endPoint x: 298, endPoint y: 172, distance: 6.4
click at [295, 186] on button "button" at bounding box center [294, 190] width 10 height 9
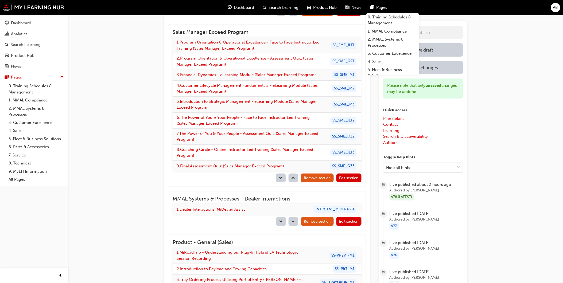
scroll to position [1396, 0]
click at [293, 220] on span "up-icon" at bounding box center [294, 222] width 4 height 5
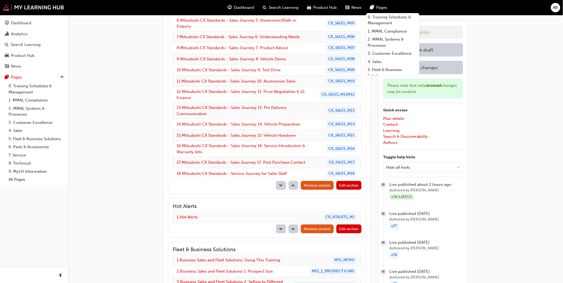
scroll to position [772, 0]
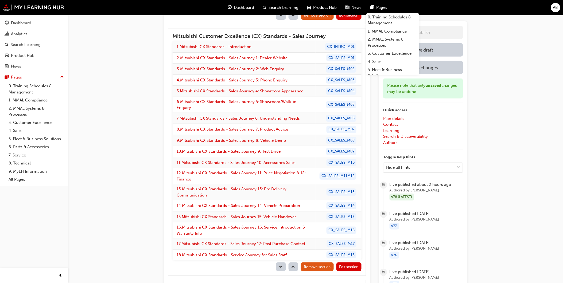
click at [440, 49] on button "Save draft" at bounding box center [423, 49] width 80 height 13
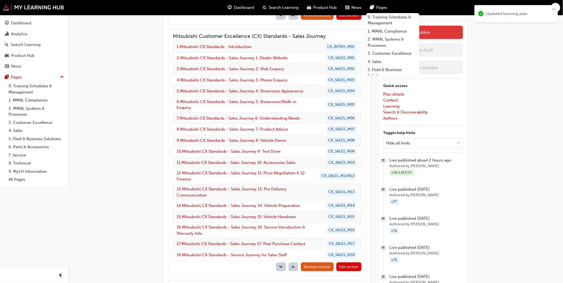
click at [454, 34] on button "Publish" at bounding box center [423, 32] width 80 height 13
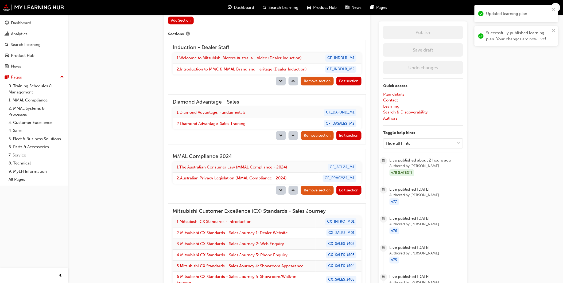
scroll to position [535, 0]
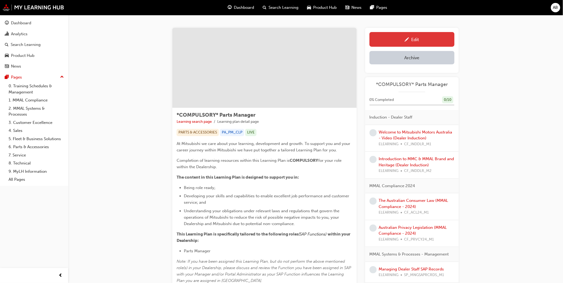
click at [412, 40] on div "Edit" at bounding box center [416, 39] width 8 height 5
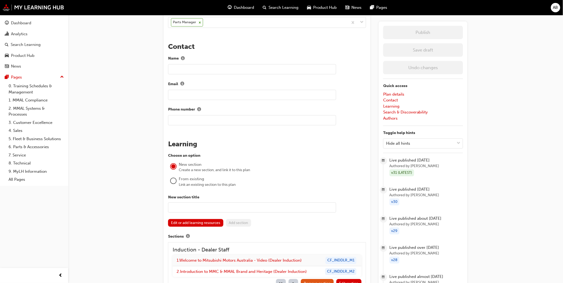
scroll to position [445, 0]
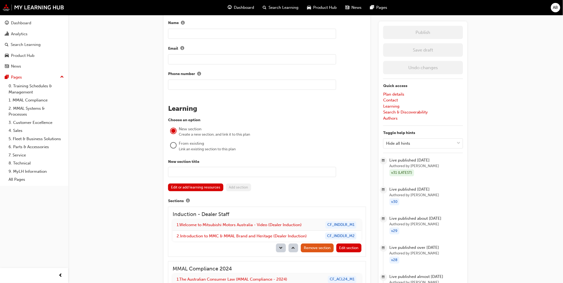
drag, startPoint x: 169, startPoint y: 138, endPoint x: 174, endPoint y: 140, distance: 5.8
click at [171, 140] on div at bounding box center [173, 146] width 11 height 13
click at [175, 143] on div at bounding box center [173, 145] width 5 height 5
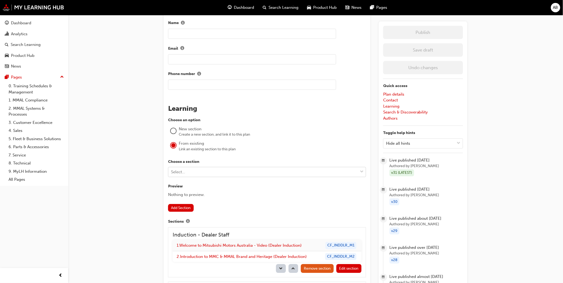
click at [187, 168] on div "Select..." at bounding box center [263, 172] width 190 height 9
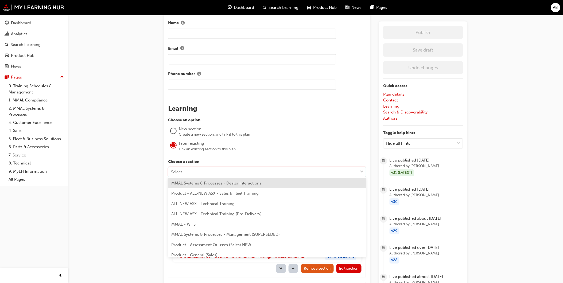
click at [212, 186] on div "MMAL Systems & Processes - Dealer Interactions" at bounding box center [267, 183] width 198 height 10
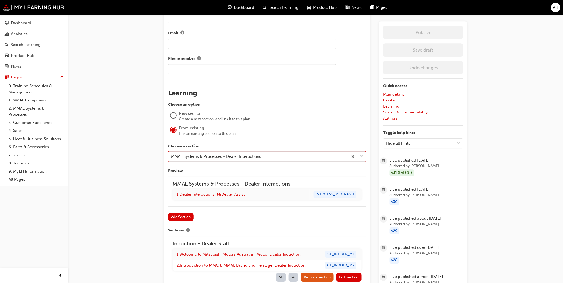
scroll to position [475, 0]
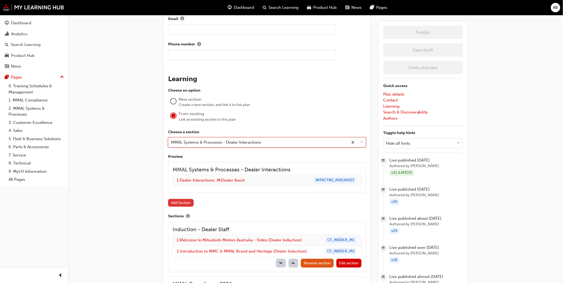
click at [188, 199] on button "Add Section" at bounding box center [181, 203] width 26 height 8
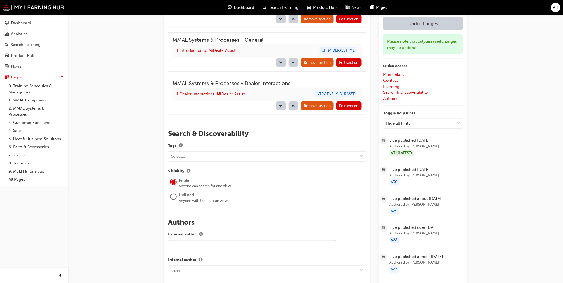
click at [282, 102] on button "button" at bounding box center [281, 106] width 10 height 9
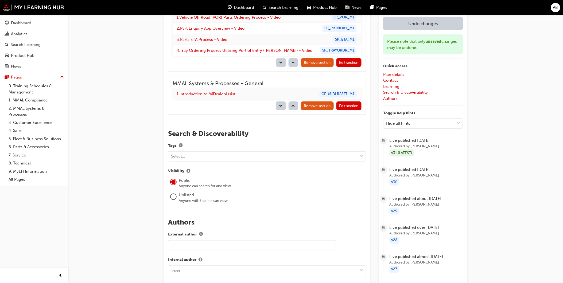
scroll to position [598, 0]
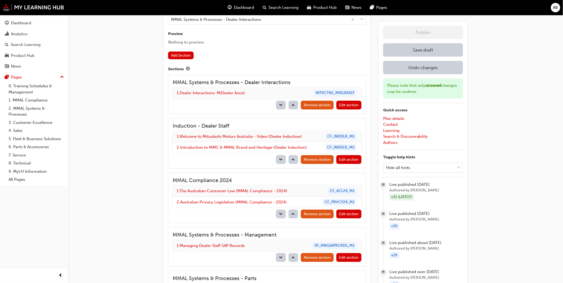
click at [282, 103] on span "down-icon" at bounding box center [281, 105] width 4 height 5
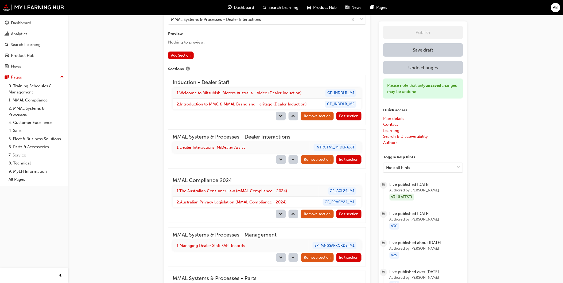
click at [282, 158] on span "down-icon" at bounding box center [281, 160] width 4 height 5
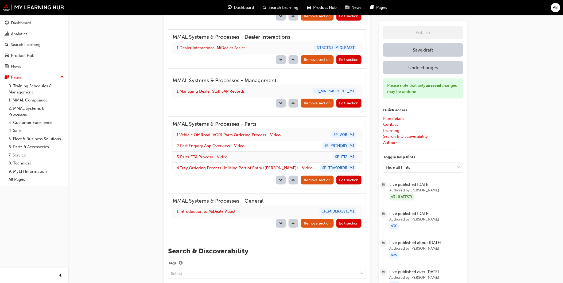
scroll to position [717, 0]
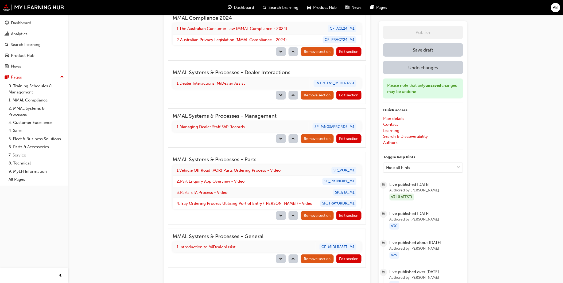
click at [282, 94] on span "down-icon" at bounding box center [281, 96] width 4 height 5
click at [280, 137] on span "down-icon" at bounding box center [281, 139] width 4 height 5
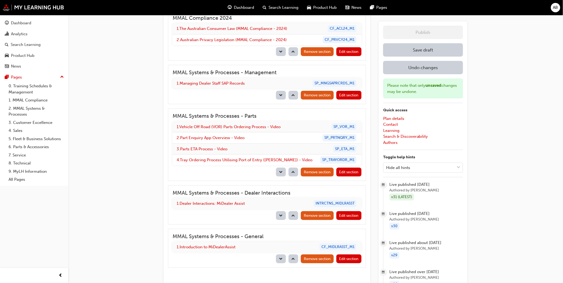
click at [281, 171] on span "down-icon" at bounding box center [281, 173] width 4 height 5
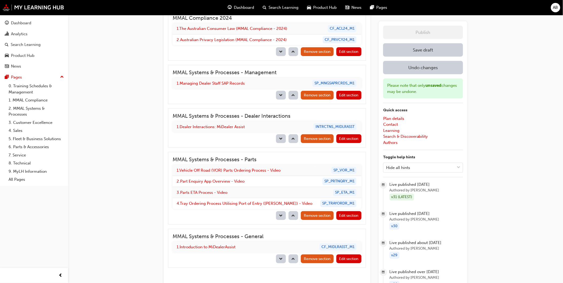
click at [282, 137] on span "down-icon" at bounding box center [281, 139] width 4 height 5
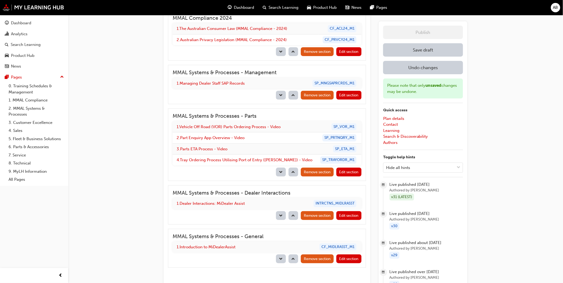
click at [281, 214] on span "down-icon" at bounding box center [281, 216] width 4 height 5
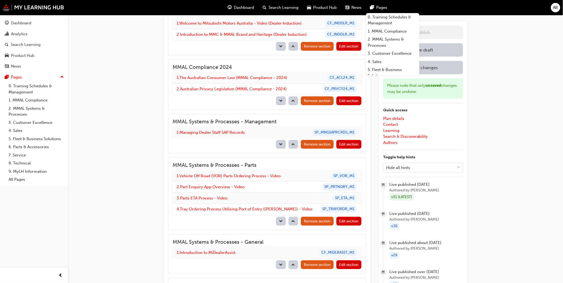
scroll to position [573, 0]
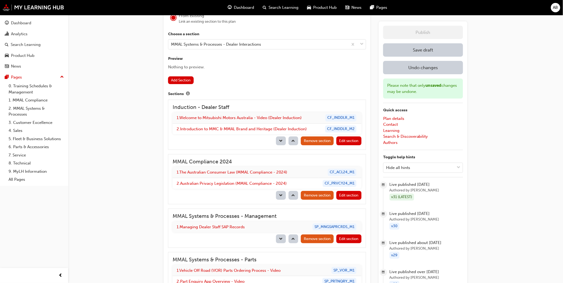
click at [436, 48] on button "Save draft" at bounding box center [423, 49] width 80 height 13
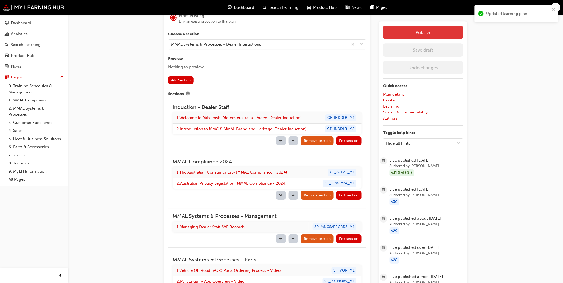
click at [457, 31] on button "Publish" at bounding box center [423, 32] width 80 height 13
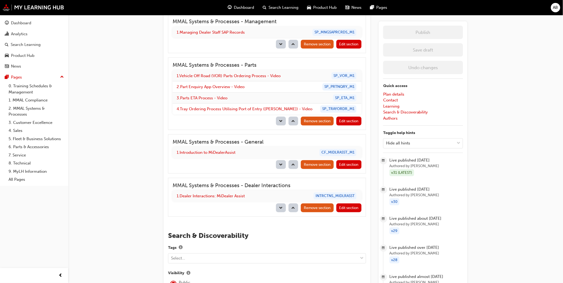
scroll to position [752, 0]
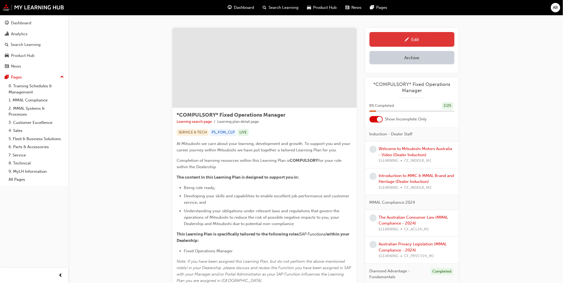
click at [416, 44] on link "Edit" at bounding box center [412, 39] width 85 height 15
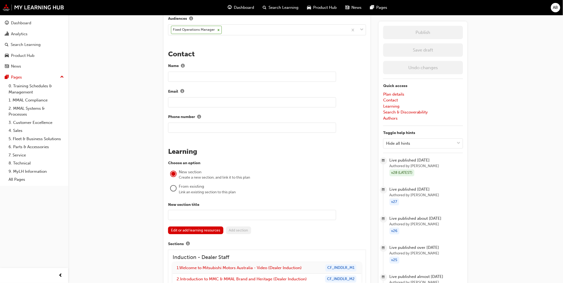
scroll to position [416, 0]
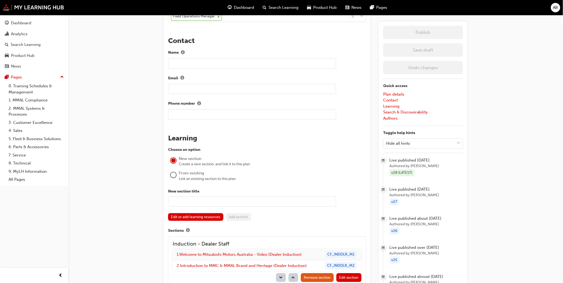
click at [174, 172] on div at bounding box center [173, 174] width 5 height 5
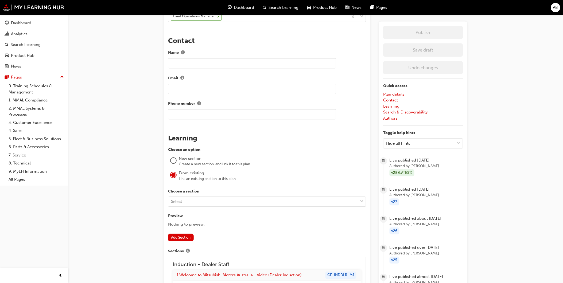
click at [202, 199] on div "Choose a section Select... Preview Nothing to preview. Add Section" at bounding box center [267, 215] width 198 height 53
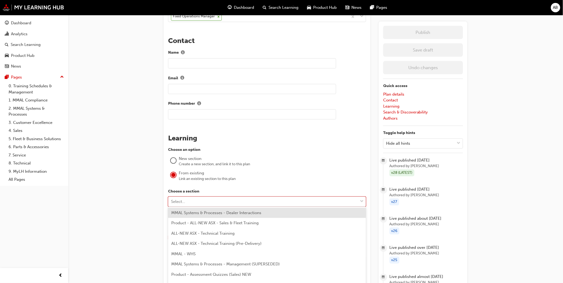
scroll to position [421, 0]
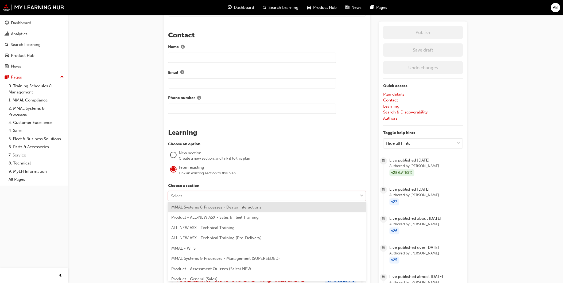
click at [206, 208] on span "MMAL Systems & Processes - Dealer Interactions" at bounding box center [216, 207] width 90 height 5
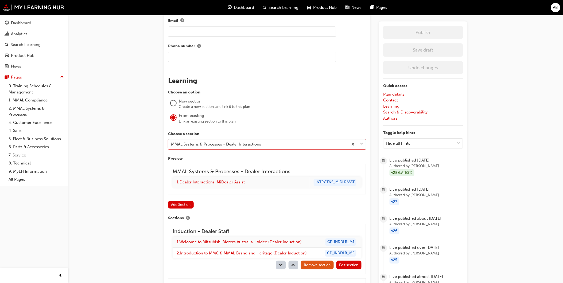
scroll to position [511, 0]
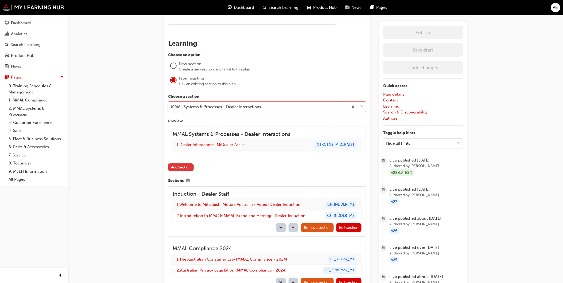
click at [182, 166] on button "Add Section" at bounding box center [181, 168] width 26 height 8
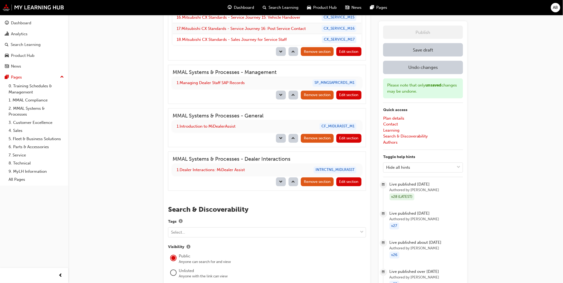
scroll to position [1046, 0]
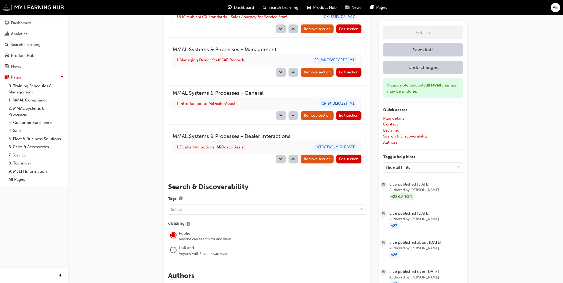
click at [439, 51] on button "Save draft" at bounding box center [423, 49] width 80 height 13
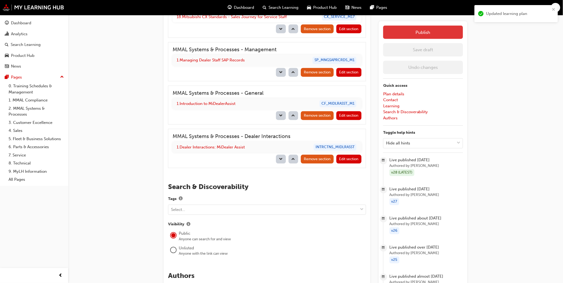
click at [445, 29] on button "Publish" at bounding box center [423, 32] width 80 height 13
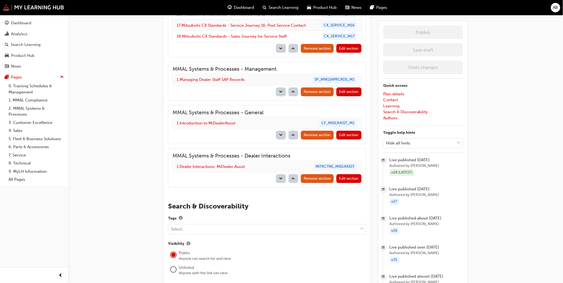
scroll to position [1016, 0]
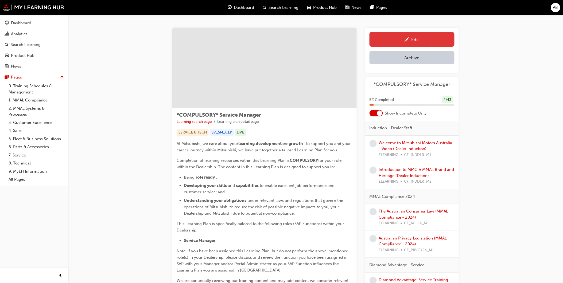
click at [429, 38] on div "Edit" at bounding box center [412, 39] width 77 height 7
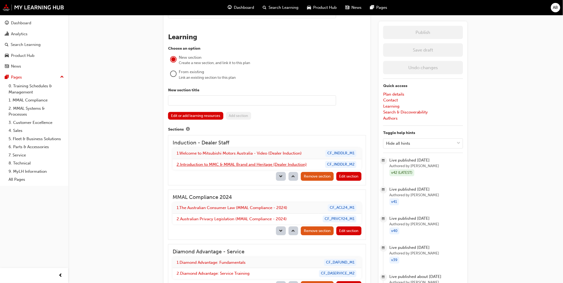
scroll to position [505, 0]
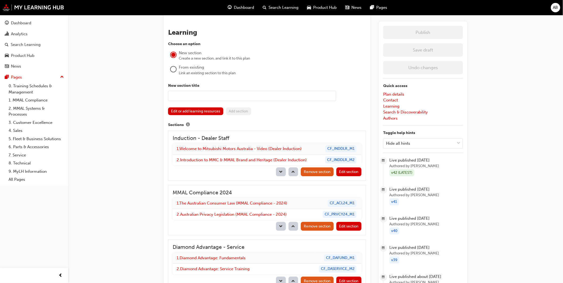
click at [178, 68] on div at bounding box center [173, 70] width 11 height 13
drag, startPoint x: 175, startPoint y: 66, endPoint x: 182, endPoint y: 73, distance: 10.2
click at [175, 67] on div at bounding box center [173, 69] width 5 height 5
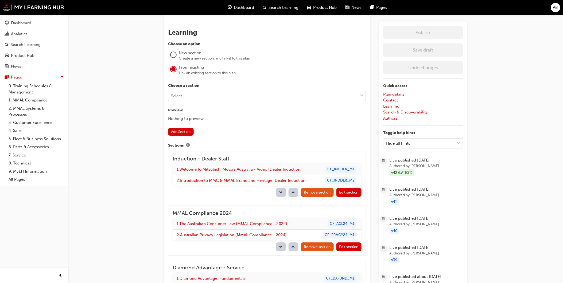
click at [212, 97] on div "Select..." at bounding box center [263, 95] width 190 height 9
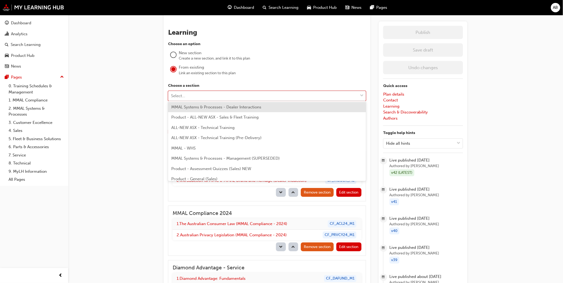
click at [217, 106] on span "MMAL Systems & Processes - Dealer Interactions" at bounding box center [216, 107] width 90 height 5
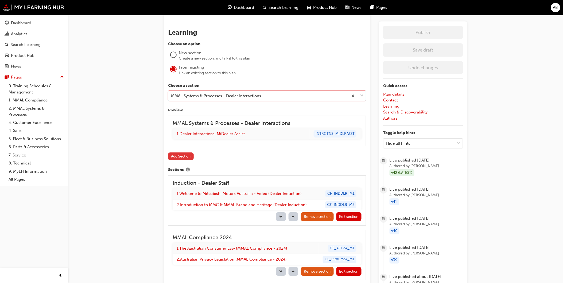
click at [191, 153] on button "Add Section" at bounding box center [181, 157] width 26 height 8
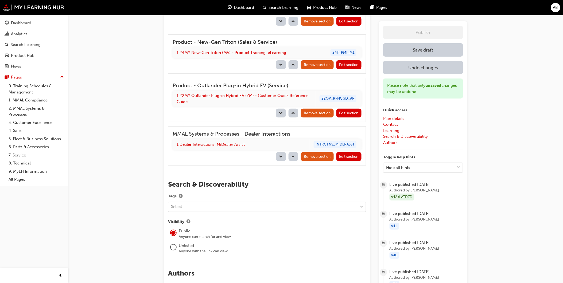
scroll to position [1426, 0]
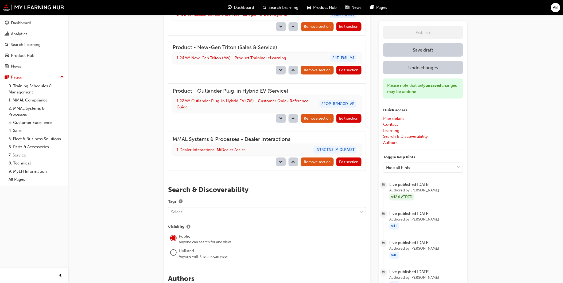
click at [293, 160] on span "up-icon" at bounding box center [294, 162] width 4 height 5
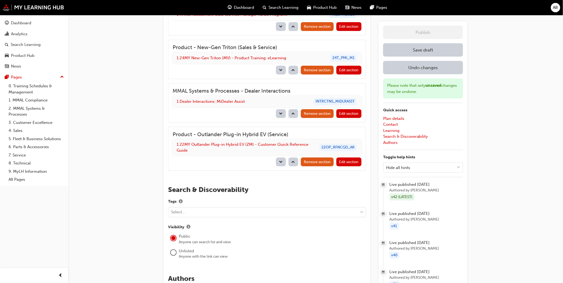
click at [295, 104] on div "MMAL Systems & Processes - Dealer Interactions 1 . Dealer Interactions: MiDeale…" at bounding box center [267, 102] width 198 height 39
click at [296, 109] on button "button" at bounding box center [294, 113] width 10 height 9
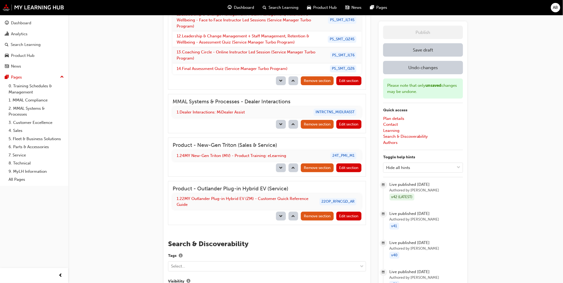
scroll to position [1367, 0]
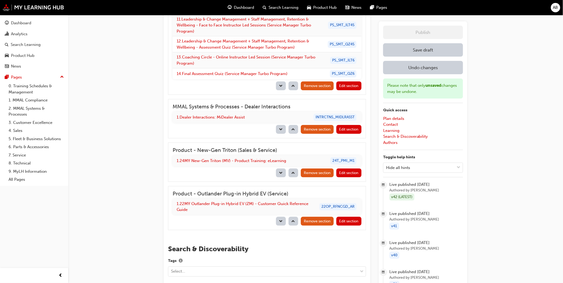
click at [292, 128] on span "up-icon" at bounding box center [294, 130] width 4 height 5
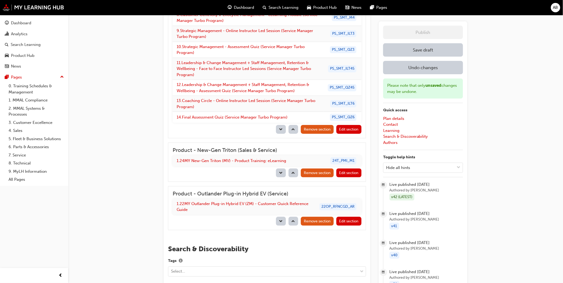
scroll to position [1113, 0]
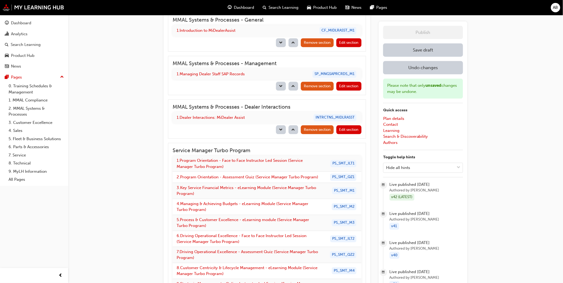
click at [295, 125] on button "button" at bounding box center [294, 129] width 10 height 9
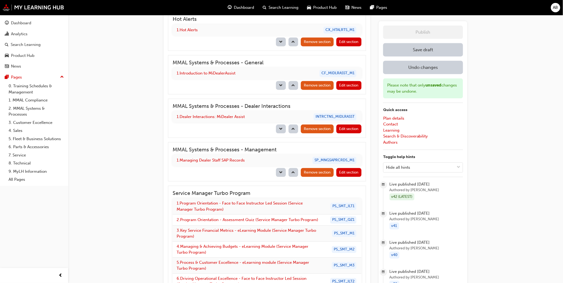
click at [429, 50] on button "Save draft" at bounding box center [423, 49] width 80 height 13
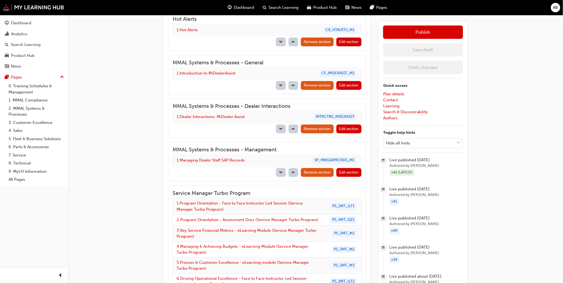
click at [293, 171] on span "up-icon" at bounding box center [294, 173] width 4 height 5
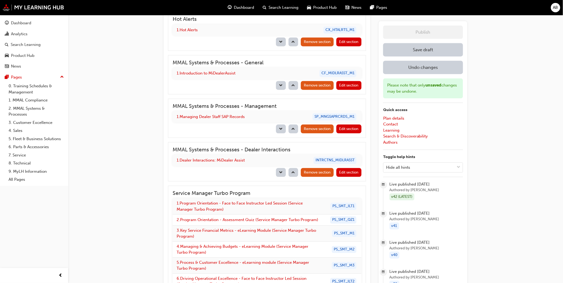
click at [298, 126] on button "button" at bounding box center [294, 129] width 10 height 9
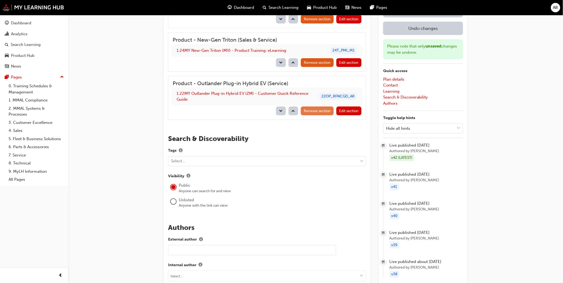
scroll to position [1393, 0]
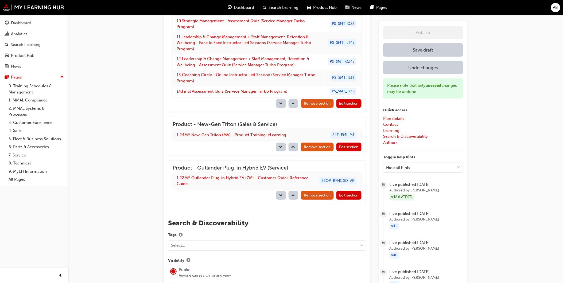
click at [442, 49] on button "Save draft" at bounding box center [423, 49] width 80 height 13
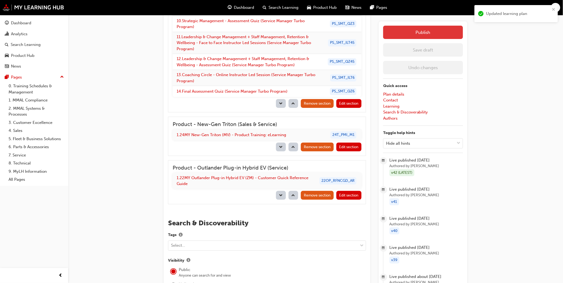
click at [428, 29] on button "Publish" at bounding box center [423, 32] width 80 height 13
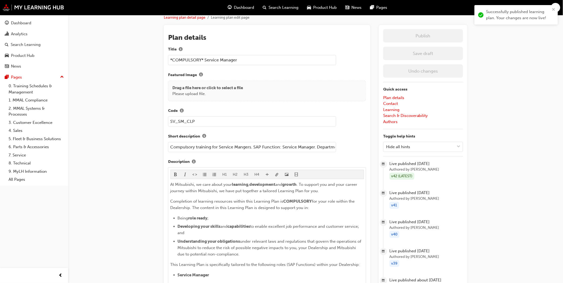
scroll to position [0, 0]
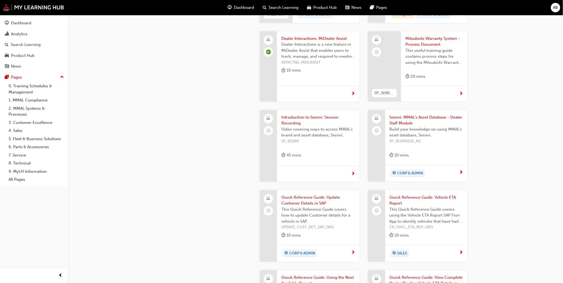
scroll to position [414, 0]
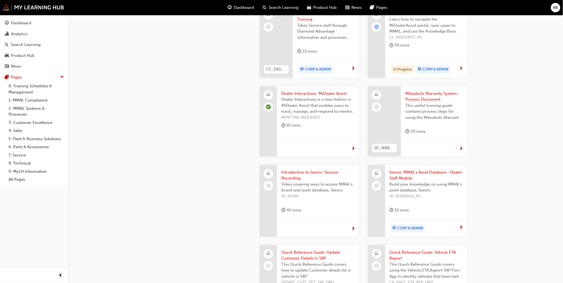
click at [302, 134] on div "Dealer Interactions: MiDealer Assist Dealer Interactions is a new feature in Mi…" at bounding box center [318, 110] width 82 height 49
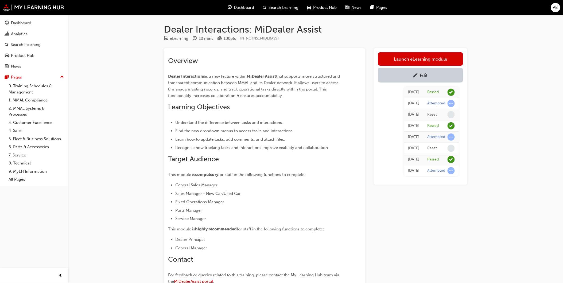
click at [413, 71] on link "Edit" at bounding box center [420, 75] width 85 height 15
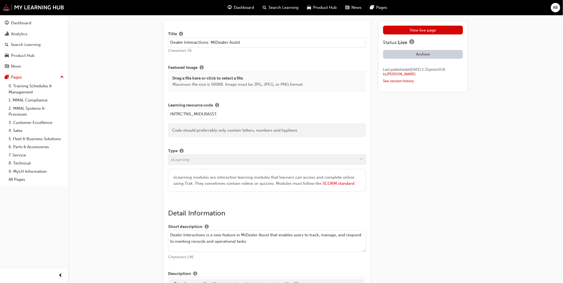
scroll to position [30, 0]
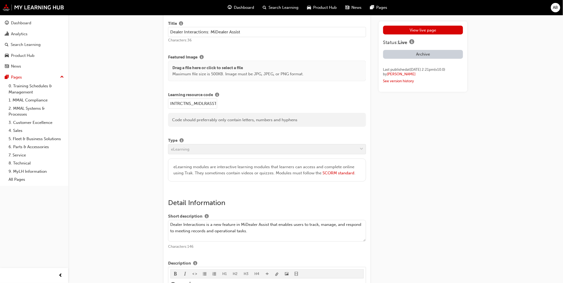
click at [220, 75] on p "Maximum file size is 500KB. Image must be JPG, JPEG, or PNG format." at bounding box center [237, 74] width 131 height 6
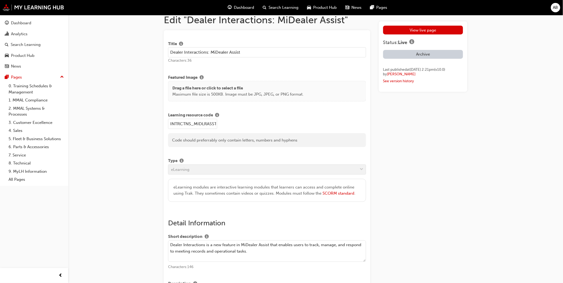
scroll to position [0, 0]
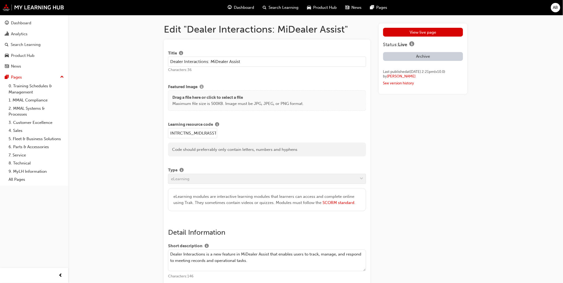
click at [204, 86] on span "info-icon" at bounding box center [202, 87] width 4 height 5
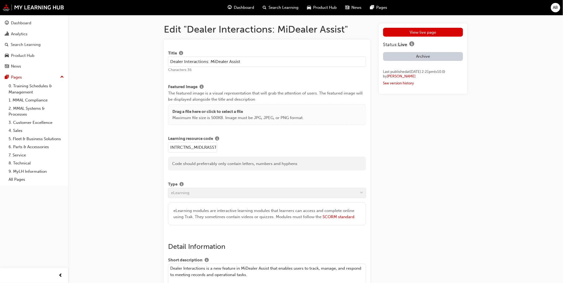
click at [191, 113] on p "Drag a file here or click to select a file" at bounding box center [237, 112] width 131 height 6
click at [213, 103] on div "Featured Image The featured image is a visual representation that will grab the…" at bounding box center [267, 104] width 198 height 41
click at [210, 110] on p "Drag a file here or click to select a file" at bounding box center [237, 112] width 131 height 6
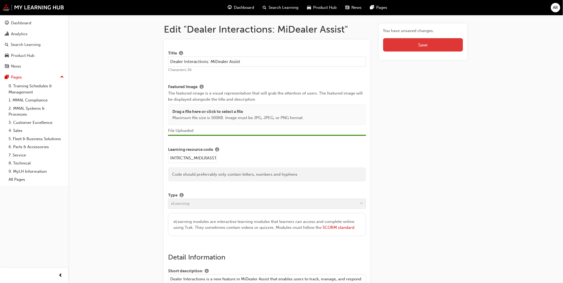
click at [423, 47] on span "Save" at bounding box center [423, 44] width 9 height 5
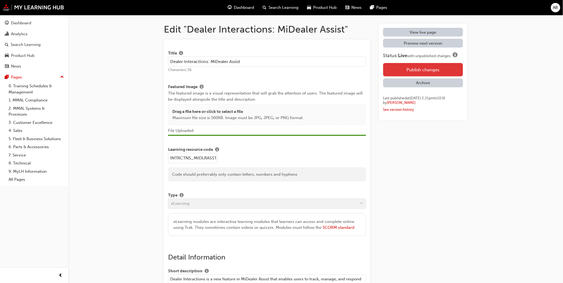
click at [431, 68] on button "Publish changes" at bounding box center [423, 69] width 80 height 13
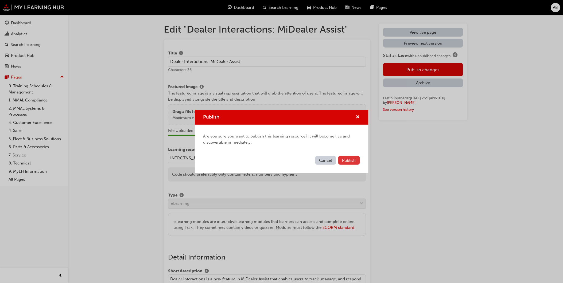
click at [354, 160] on span "Publish" at bounding box center [350, 160] width 14 height 5
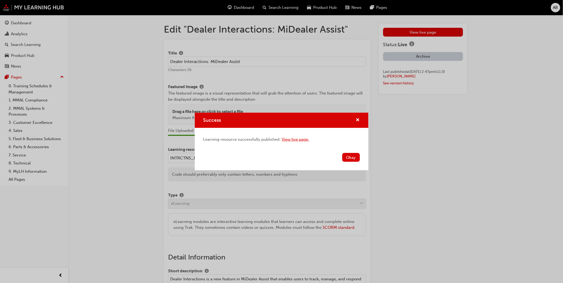
click at [301, 139] on link "View live page." at bounding box center [296, 139] width 28 height 5
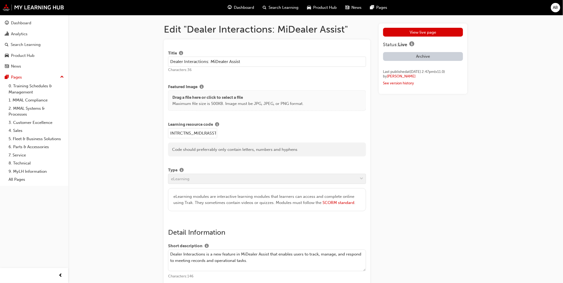
drag, startPoint x: 453, startPoint y: 38, endPoint x: 448, endPoint y: 38, distance: 4.8
click at [453, 37] on div "View live page Status: Live Archive Last published at [DATE] 2:47pm (v 11 . 0 )…" at bounding box center [423, 57] width 80 height 58
click at [38, 113] on link "2. MMAL Systems & Processes" at bounding box center [36, 112] width 60 height 14
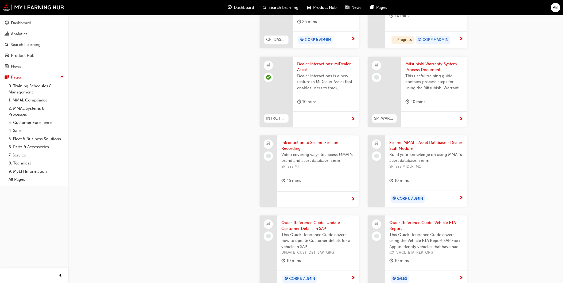
scroll to position [355, 0]
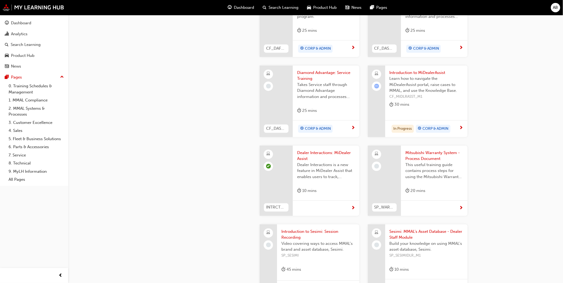
click at [504, 211] on div "2. MMAL Systems & Processes Edit 👋 Welcome to your MMAL Systems and Processes P…" at bounding box center [281, 82] width 563 height 874
click at [378, 86] on span "learningRecordVerb_ATTEMPT-icon" at bounding box center [377, 86] width 5 height 5
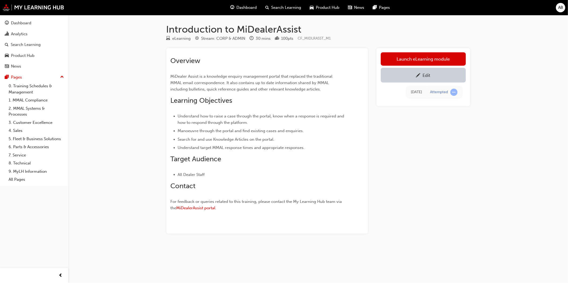
click at [402, 81] on link "Edit" at bounding box center [423, 75] width 85 height 15
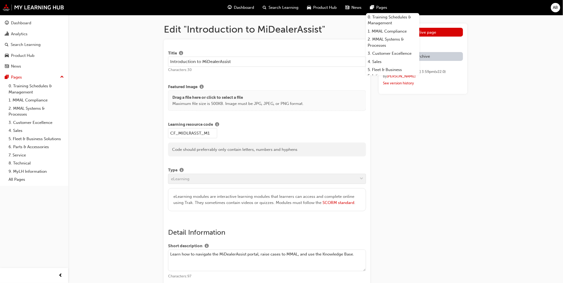
click at [220, 99] on p "Drag a file here or click to select a file" at bounding box center [237, 98] width 131 height 6
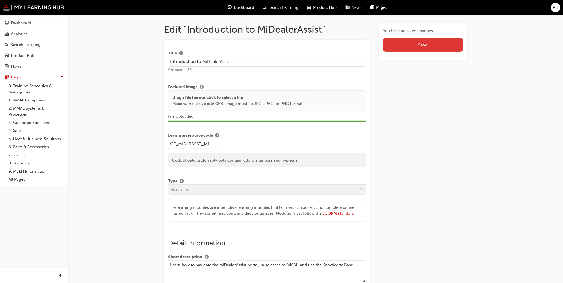
click at [443, 45] on button "Save" at bounding box center [423, 44] width 80 height 13
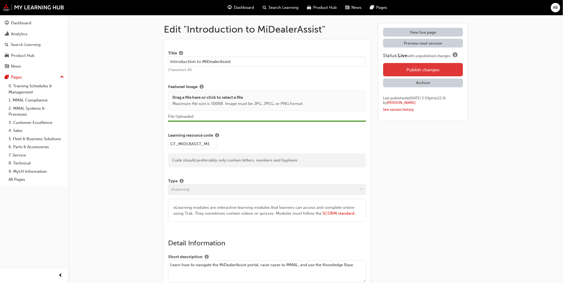
click at [427, 70] on button "Publish changes" at bounding box center [423, 69] width 80 height 13
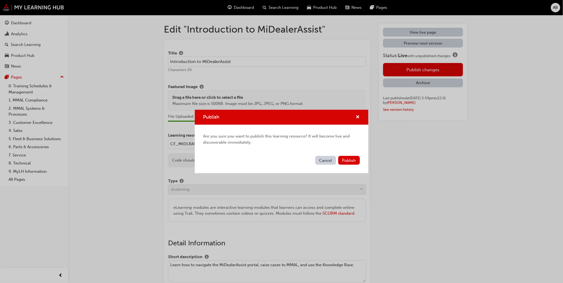
click at [359, 168] on div "Cancel Publish" at bounding box center [282, 164] width 174 height 20
click at [357, 158] on button "Publish" at bounding box center [350, 160] width 22 height 9
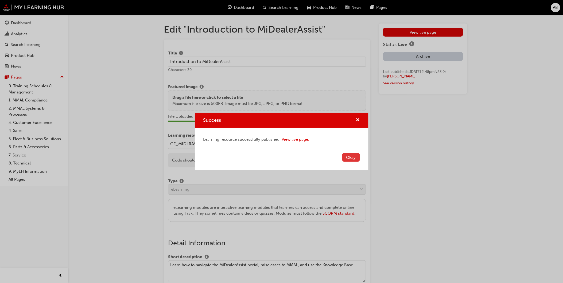
click at [354, 159] on button "Okay" at bounding box center [352, 157] width 18 height 9
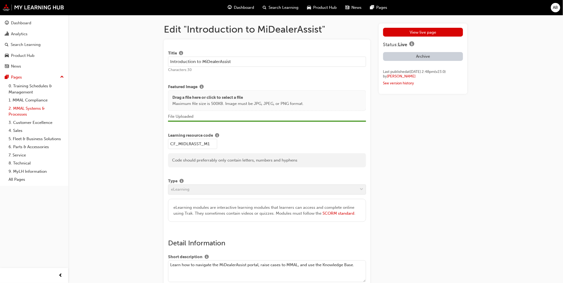
click at [33, 111] on link "2. MMAL Systems & Processes" at bounding box center [36, 112] width 60 height 14
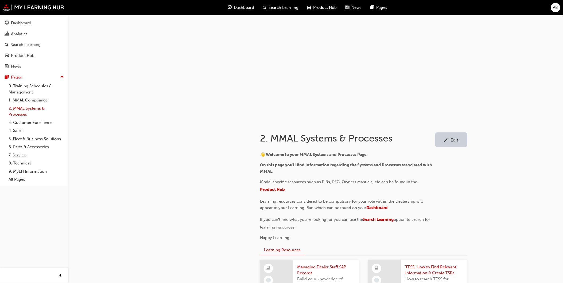
click at [35, 113] on link "2. MMAL Systems & Processes" at bounding box center [36, 112] width 60 height 14
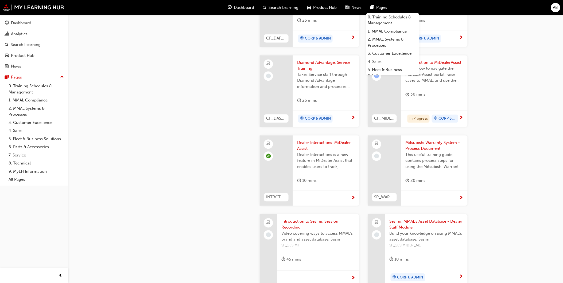
scroll to position [355, 0]
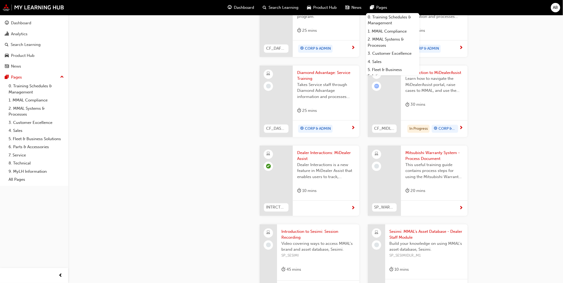
click at [475, 178] on div "2. MMAL Systems & Processes Edit 👋 Welcome to your MMAL Systems and Processes P…" at bounding box center [364, 119] width 225 height 704
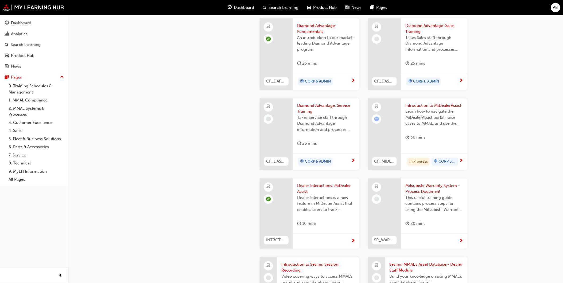
scroll to position [295, 0]
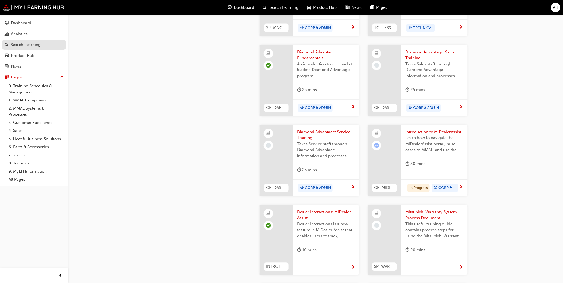
click at [22, 42] on div "Search Learning" at bounding box center [34, 44] width 59 height 7
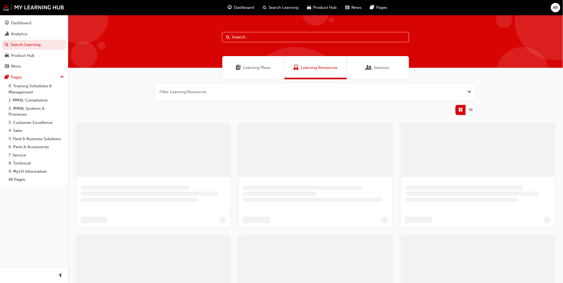
click at [323, 35] on input "text" at bounding box center [315, 37] width 187 height 10
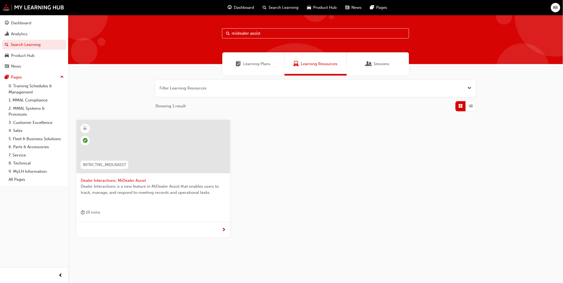
scroll to position [11, 0]
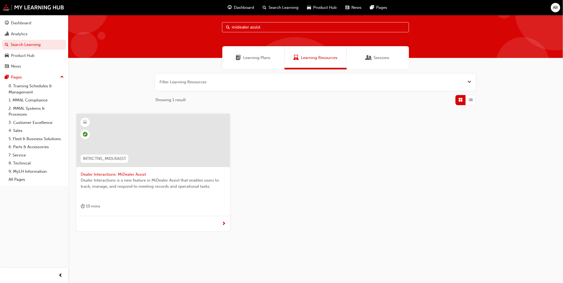
click at [255, 27] on input "midealer assist" at bounding box center [315, 27] width 187 height 10
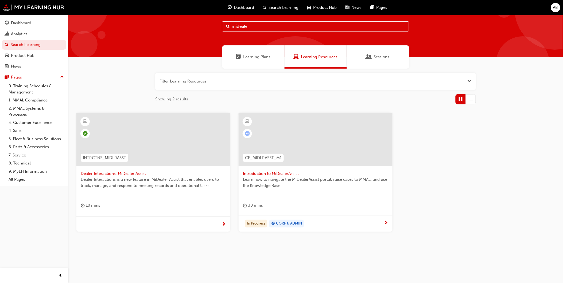
click at [233, 25] on input "midealer" at bounding box center [315, 26] width 187 height 10
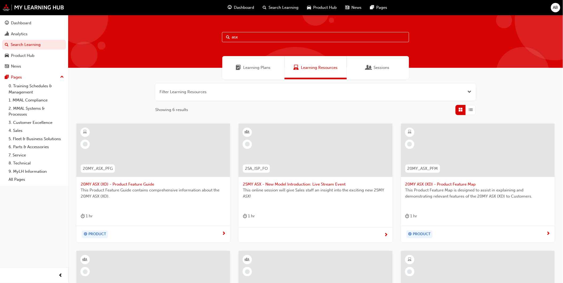
drag, startPoint x: 254, startPoint y: 41, endPoint x: 213, endPoint y: 40, distance: 41.5
click at [213, 40] on div "asx" at bounding box center [315, 41] width 495 height 53
drag, startPoint x: 249, startPoint y: 36, endPoint x: 140, endPoint y: 29, distance: 108.7
click at [140, 29] on div "25" at bounding box center [315, 41] width 495 height 53
type input "midealer"
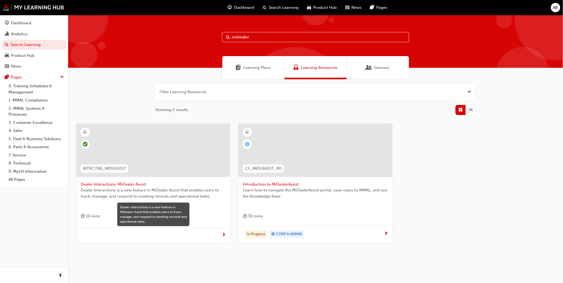
click at [195, 199] on span "Dealer Interactions is a new feature in MiDealer Assist that enables users to t…" at bounding box center [153, 193] width 145 height 12
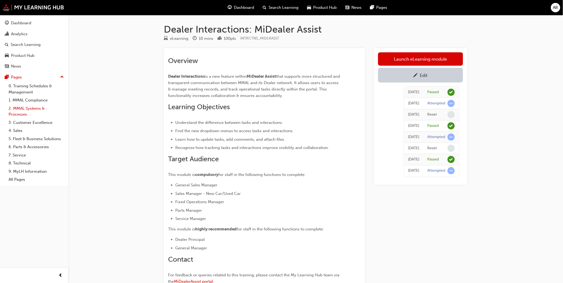
click at [36, 117] on link "2. MMAL Systems & Processes" at bounding box center [36, 112] width 60 height 14
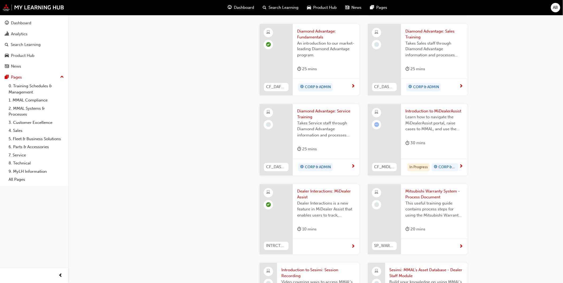
scroll to position [327, 0]
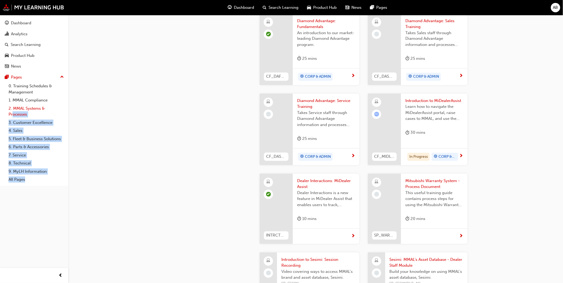
drag, startPoint x: 90, startPoint y: 118, endPoint x: 12, endPoint y: 115, distance: 77.9
click at [12, 115] on div "Dashboard Analytics Search Learning Product Hub News Pages Pages 0. Training Sc…" at bounding box center [281, 110] width 563 height 874
drag, startPoint x: 12, startPoint y: 115, endPoint x: 94, endPoint y: 116, distance: 82.1
click at [94, 116] on div "2. MMAL Systems & Processes Edit 👋 Welcome to your MMAL Systems and Processes P…" at bounding box center [281, 110] width 563 height 874
click at [85, 110] on div "2. MMAL Systems & Processes Edit 👋 Welcome to your MMAL Systems and Processes P…" at bounding box center [281, 110] width 563 height 874
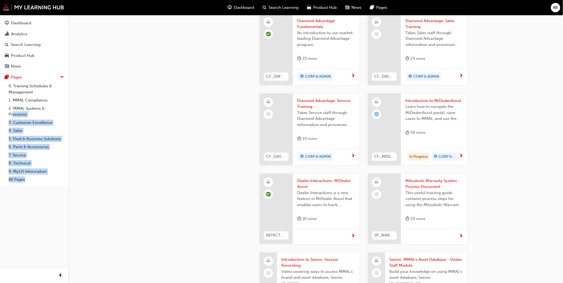
click at [86, 110] on div "2. MMAL Systems & Processes Edit 👋 Welcome to your MMAL Systems and Processes P…" at bounding box center [281, 110] width 563 height 874
click at [83, 108] on div "2. MMAL Systems & Processes Edit 👋 Welcome to your MMAL Systems and Processes P…" at bounding box center [281, 110] width 563 height 874
click at [87, 69] on div "2. MMAL Systems & Processes Edit 👋 Welcome to your MMAL Systems and Processes P…" at bounding box center [281, 110] width 563 height 874
click at [52, 77] on div "Pages" at bounding box center [34, 77] width 59 height 7
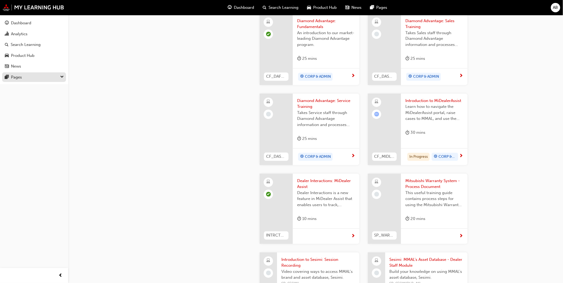
click at [44, 79] on div "Pages" at bounding box center [34, 77] width 59 height 7
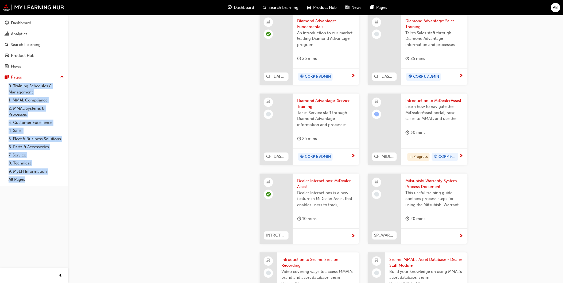
click at [89, 109] on div "2. MMAL Systems & Processes Edit 👋 Welcome to your MMAL Systems and Processes P…" at bounding box center [281, 110] width 563 height 874
drag, startPoint x: 86, startPoint y: 113, endPoint x: 34, endPoint y: 113, distance: 52.1
click at [34, 113] on div "Dashboard Analytics Search Learning Product Hub News Pages Pages 0. Training Sc…" at bounding box center [281, 110] width 563 height 874
drag, startPoint x: 34, startPoint y: 113, endPoint x: 79, endPoint y: 112, distance: 45.5
click at [79, 112] on div "2. MMAL Systems & Processes Edit 👋 Welcome to your MMAL Systems and Processes P…" at bounding box center [281, 110] width 563 height 874
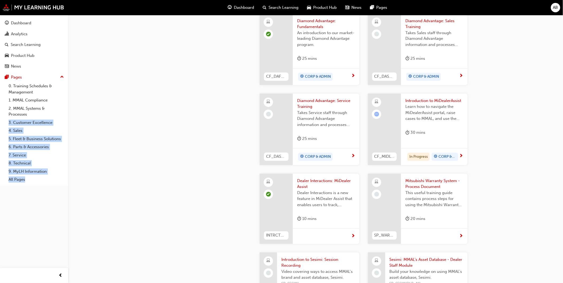
click at [33, 213] on div "Dashboard Analytics Search Learning Product Hub News Pages Pages 0. Training Sc…" at bounding box center [34, 135] width 68 height 270
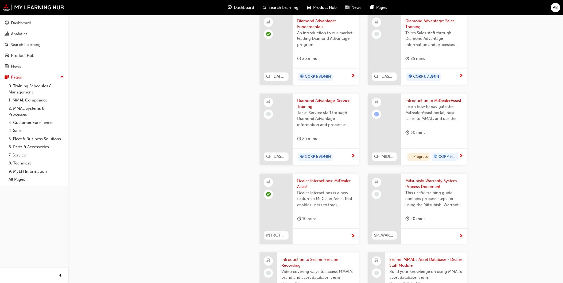
drag, startPoint x: 33, startPoint y: 212, endPoint x: 28, endPoint y: 207, distance: 6.8
click at [31, 210] on div "Dashboard Analytics Search Learning Product Hub News Pages Pages 0. Training Sc…" at bounding box center [34, 135] width 68 height 270
drag, startPoint x: 4, startPoint y: 110, endPoint x: 28, endPoint y: 115, distance: 24.4
click at [28, 115] on div "0. Training Schedules & Management 1. MMAL Compliance 2. MMAL Systems & Process…" at bounding box center [34, 133] width 64 height 102
copy link "2. MMAL Systems & Processes"
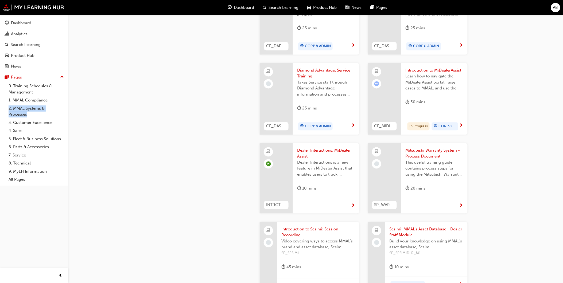
scroll to position [295, 0]
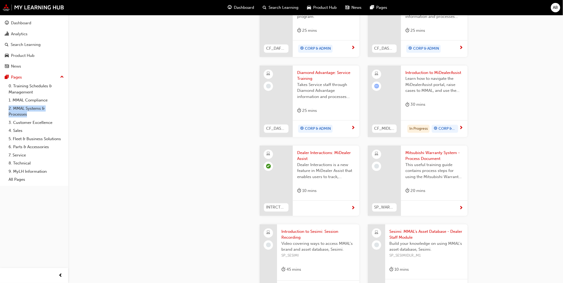
click at [336, 165] on span "Dealer Interactions is a new feature in MiDealer Assist that enables users to t…" at bounding box center [326, 171] width 58 height 18
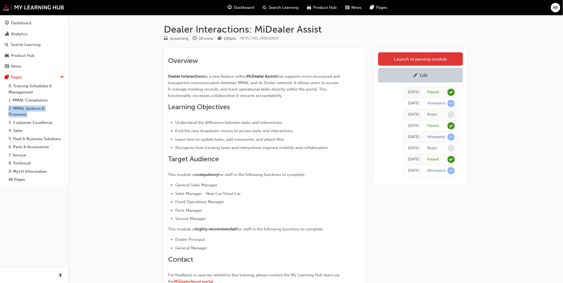
click at [422, 58] on link "Launch eLearning module" at bounding box center [420, 58] width 85 height 13
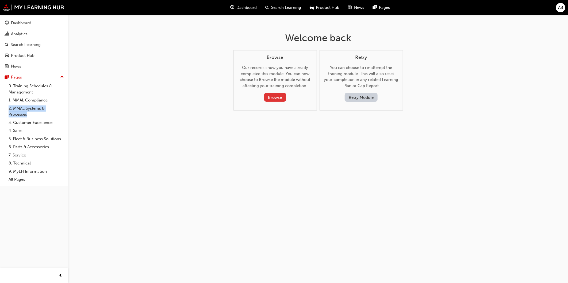
click at [280, 94] on button "Browse" at bounding box center [275, 97] width 22 height 9
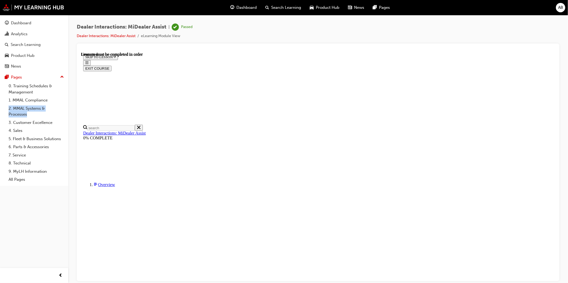
scroll to position [19, 0]
drag, startPoint x: 99, startPoint y: 208, endPoint x: 98, endPoint y: 231, distance: 23.0
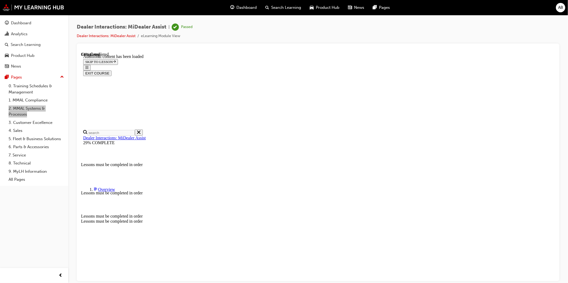
scroll to position [178, 0]
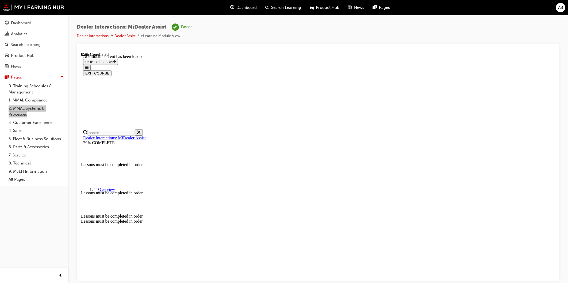
scroll to position [973, 0]
drag, startPoint x: 494, startPoint y: 117, endPoint x: 497, endPoint y: 154, distance: 37.0
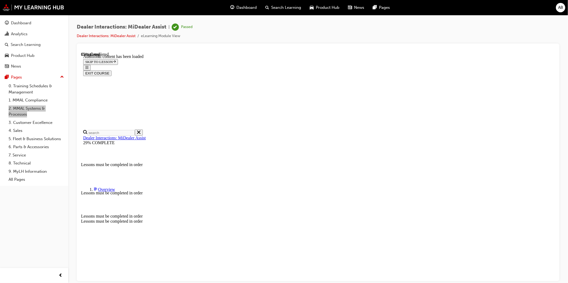
drag, startPoint x: 495, startPoint y: 175, endPoint x: 482, endPoint y: 181, distance: 14.9
drag, startPoint x: 400, startPoint y: 266, endPoint x: 404, endPoint y: 265, distance: 3.6
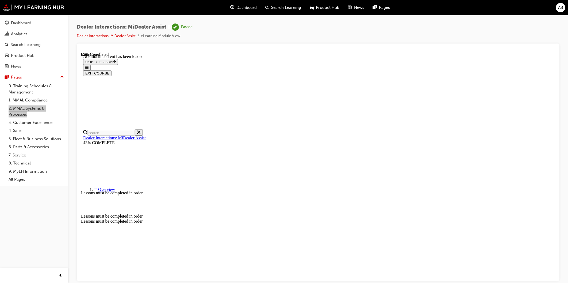
scroll to position [610, 0]
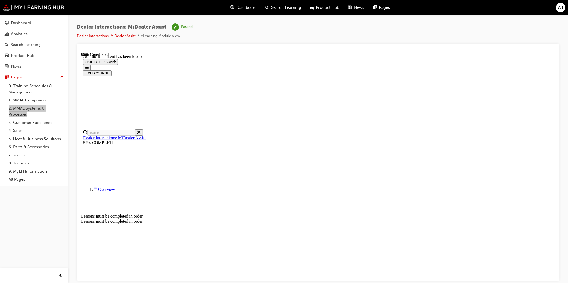
scroll to position [981, 0]
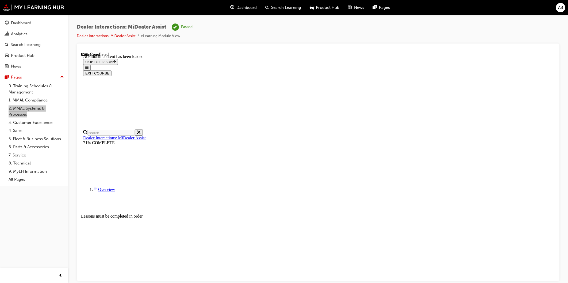
drag, startPoint x: 349, startPoint y: 240, endPoint x: 367, endPoint y: 236, distance: 18.3
click at [88, 66] on icon "Close navigation menu" at bounding box center [86, 67] width 3 height 3
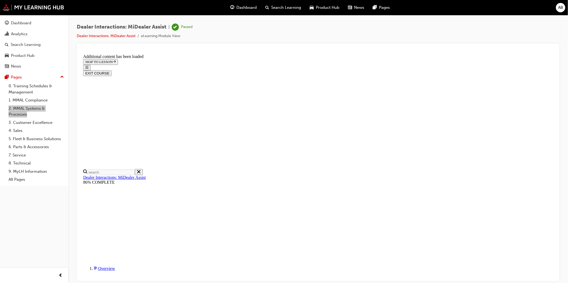
click at [84, 65] on button "Open navigation menu" at bounding box center [86, 68] width 7 height 6
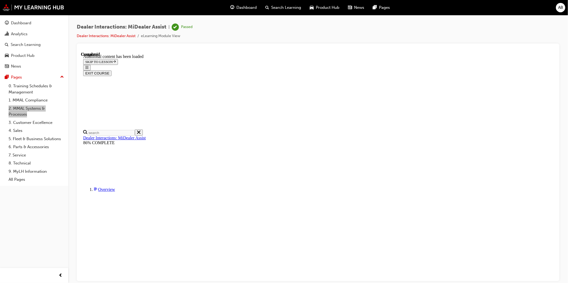
click at [111, 70] on button "EXIT COURSE" at bounding box center [97, 73] width 28 height 6
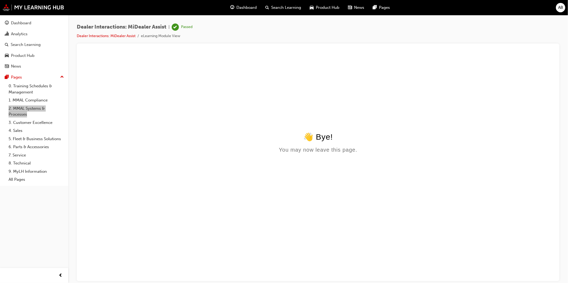
drag, startPoint x: 317, startPoint y: 136, endPoint x: 349, endPoint y: 144, distance: 33.3
click at [349, 144] on div "👋 Bye! You may now leave this page." at bounding box center [318, 142] width 470 height 21
drag, startPoint x: 349, startPoint y: 144, endPoint x: 371, endPoint y: 200, distance: 59.5
click at [371, 155] on html "👋 Bye! You may now leave this page." at bounding box center [318, 103] width 474 height 103
click at [363, 153] on div "You may now leave this page." at bounding box center [318, 150] width 470 height 6
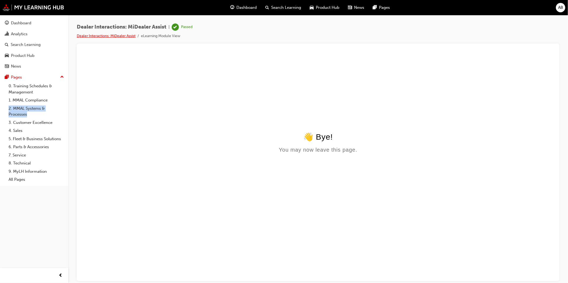
drag, startPoint x: 120, startPoint y: 35, endPoint x: 122, endPoint y: 35, distance: 2.7
click at [119, 35] on link "Dealer Interactions: MiDealer Assist" at bounding box center [106, 36] width 59 height 5
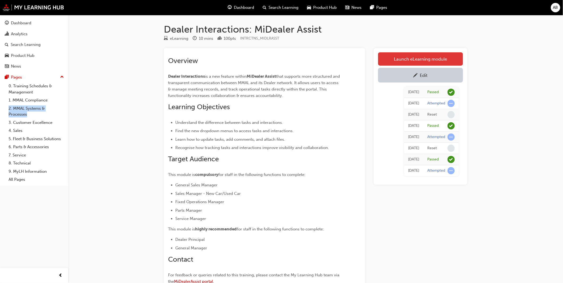
click at [439, 55] on link "Launch eLearning module" at bounding box center [420, 58] width 85 height 13
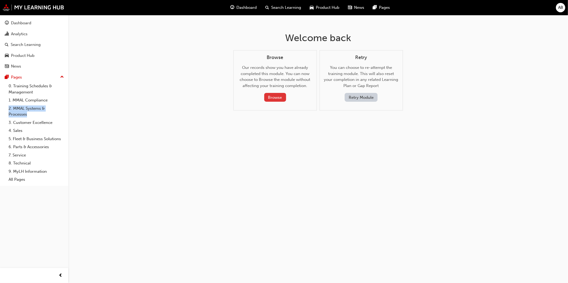
click at [280, 97] on button "Browse" at bounding box center [275, 97] width 22 height 9
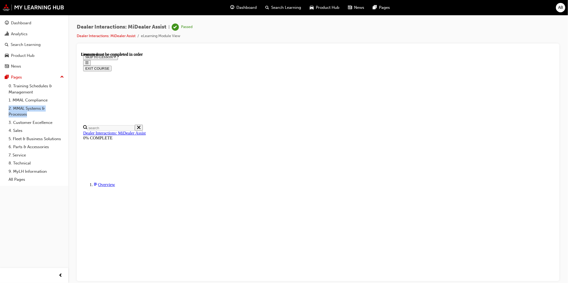
scroll to position [27, 0]
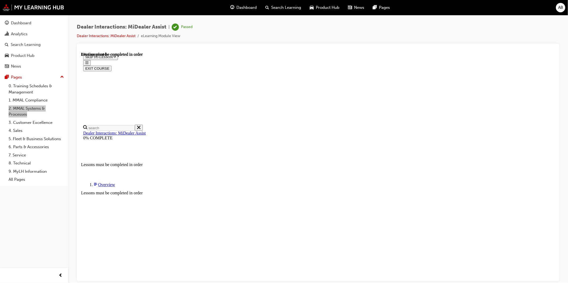
scroll to position [19, 0]
drag, startPoint x: 127, startPoint y: 236, endPoint x: 126, endPoint y: 233, distance: 3.1
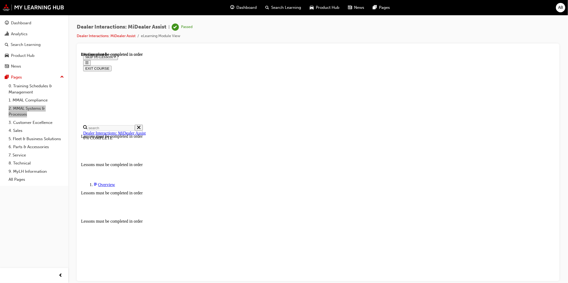
drag, startPoint x: 134, startPoint y: 205, endPoint x: 130, endPoint y: 228, distance: 22.9
drag, startPoint x: 129, startPoint y: 245, endPoint x: 128, endPoint y: 249, distance: 3.9
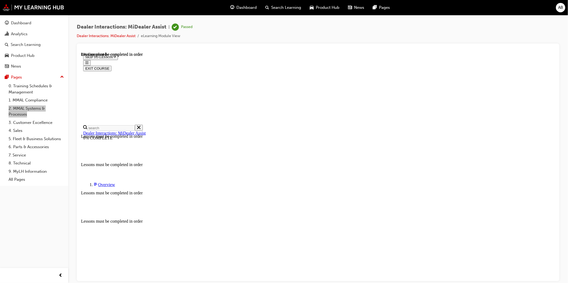
drag, startPoint x: 128, startPoint y: 263, endPoint x: 128, endPoint y: 240, distance: 23.0
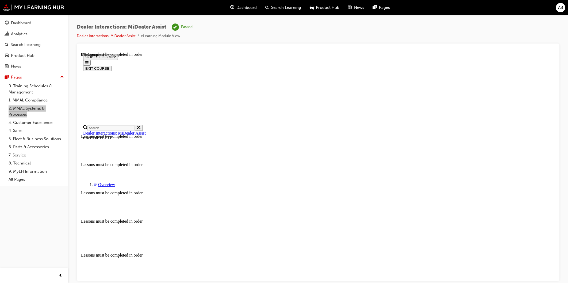
drag, startPoint x: 130, startPoint y: 155, endPoint x: 129, endPoint y: 172, distance: 17.1
drag, startPoint x: 127, startPoint y: 199, endPoint x: 133, endPoint y: 222, distance: 23.9
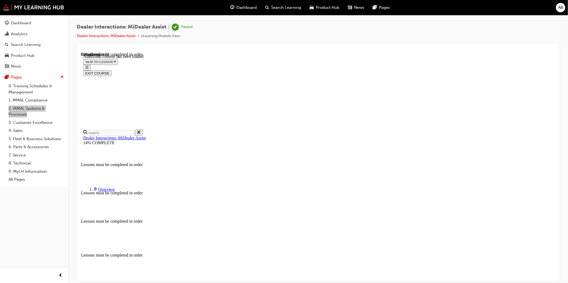
drag, startPoint x: 397, startPoint y: 249, endPoint x: 398, endPoint y: 254, distance: 4.8
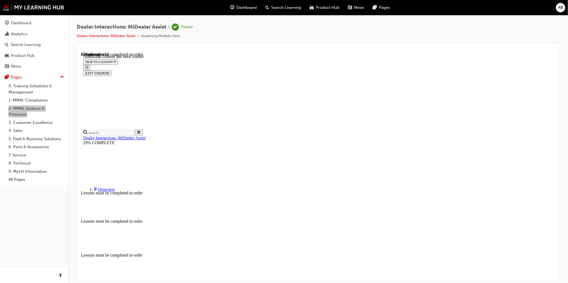
scroll to position [889, 0]
drag, startPoint x: 497, startPoint y: 172, endPoint x: 499, endPoint y: 169, distance: 3.1
drag, startPoint x: 493, startPoint y: 223, endPoint x: 495, endPoint y: 216, distance: 6.9
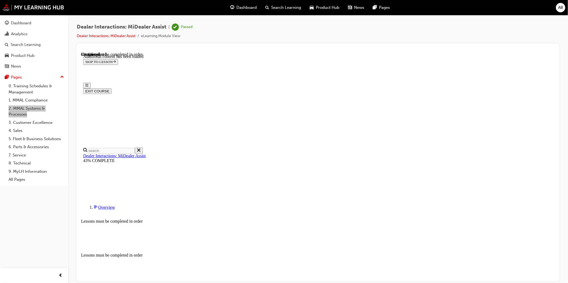
scroll to position [0, 0]
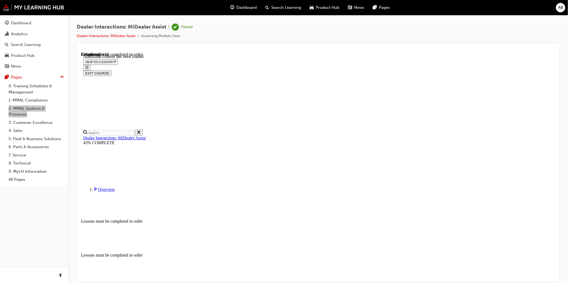
drag, startPoint x: 414, startPoint y: 89, endPoint x: 420, endPoint y: 91, distance: 6.0
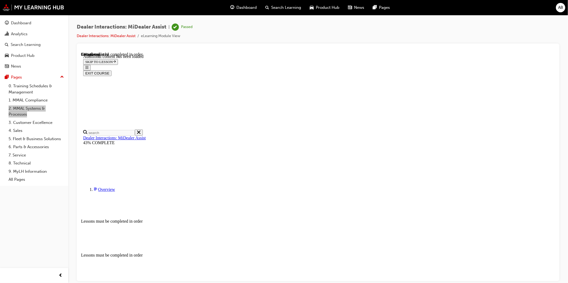
scroll to position [1098, 0]
drag, startPoint x: 354, startPoint y: 245, endPoint x: 351, endPoint y: 245, distance: 2.9
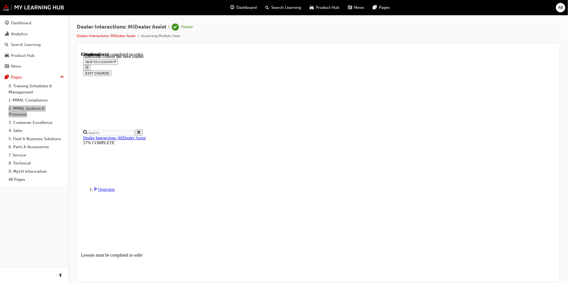
scroll to position [647, 0]
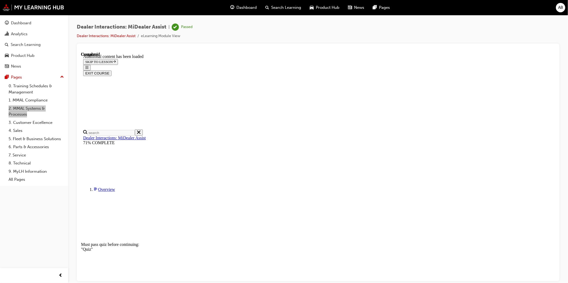
click at [109, 140] on div "71% COMPLETE" at bounding box center [318, 142] width 470 height 5
click at [122, 131] on link "Dealer Interactions: MiDealer Assist" at bounding box center [114, 133] width 63 height 5
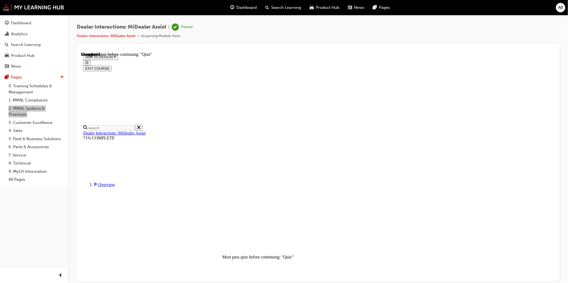
drag, startPoint x: 315, startPoint y: 228, endPoint x: 314, endPoint y: 232, distance: 3.6
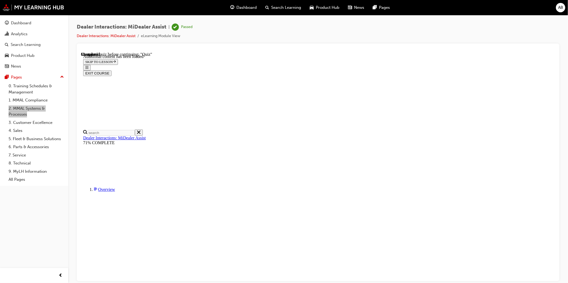
scroll to position [59, 0]
